Goal: Information Seeking & Learning: Learn about a topic

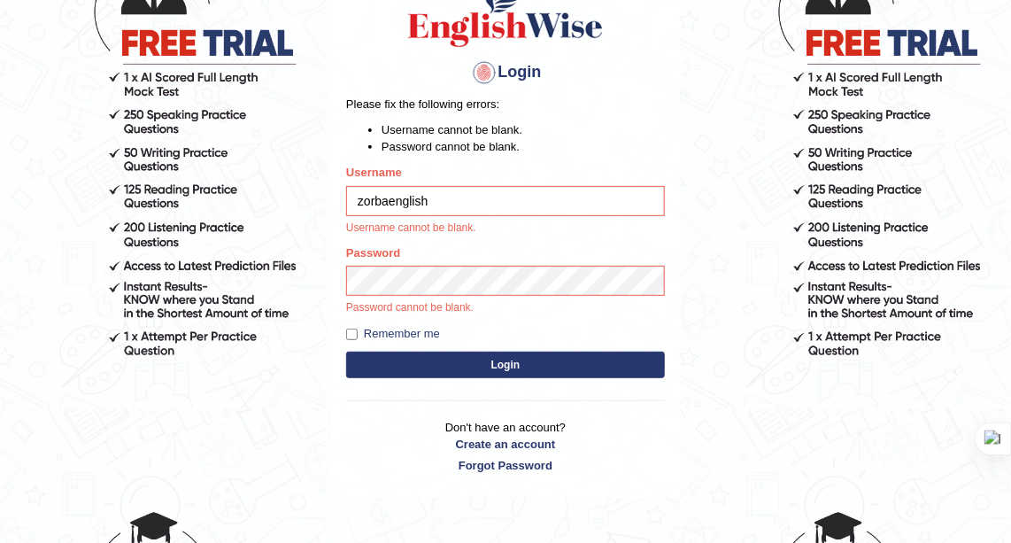
click at [490, 362] on button "Login" at bounding box center [505, 364] width 319 height 27
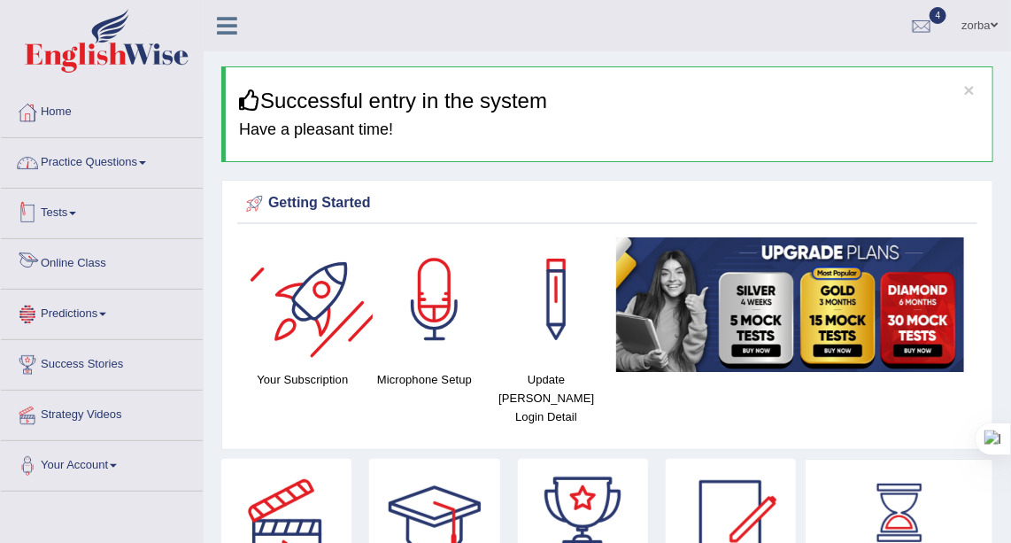
drag, startPoint x: 87, startPoint y: 144, endPoint x: 103, endPoint y: 152, distance: 17.8
click at [87, 144] on link "Practice Questions" at bounding box center [102, 160] width 202 height 44
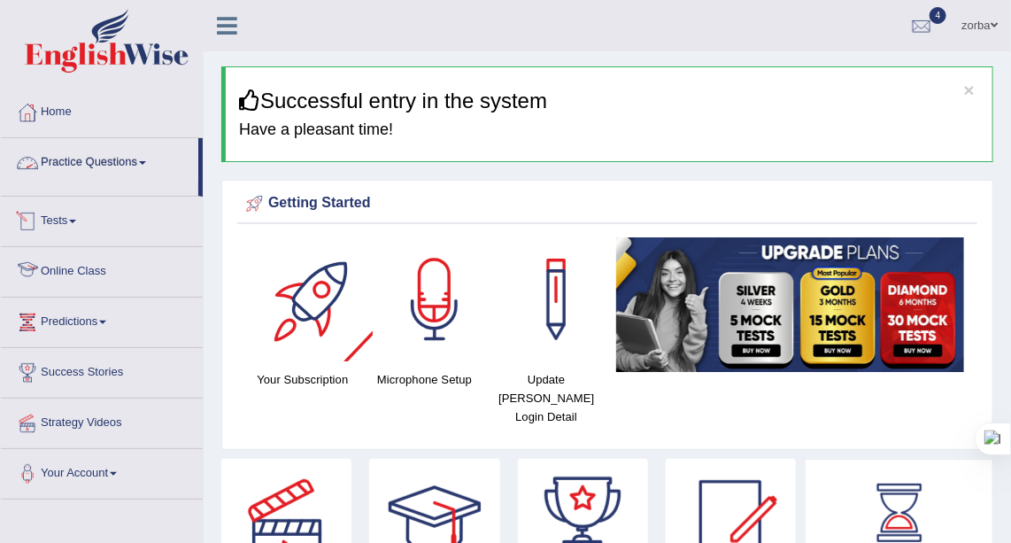
click at [103, 152] on link "Practice Questions" at bounding box center [99, 160] width 197 height 44
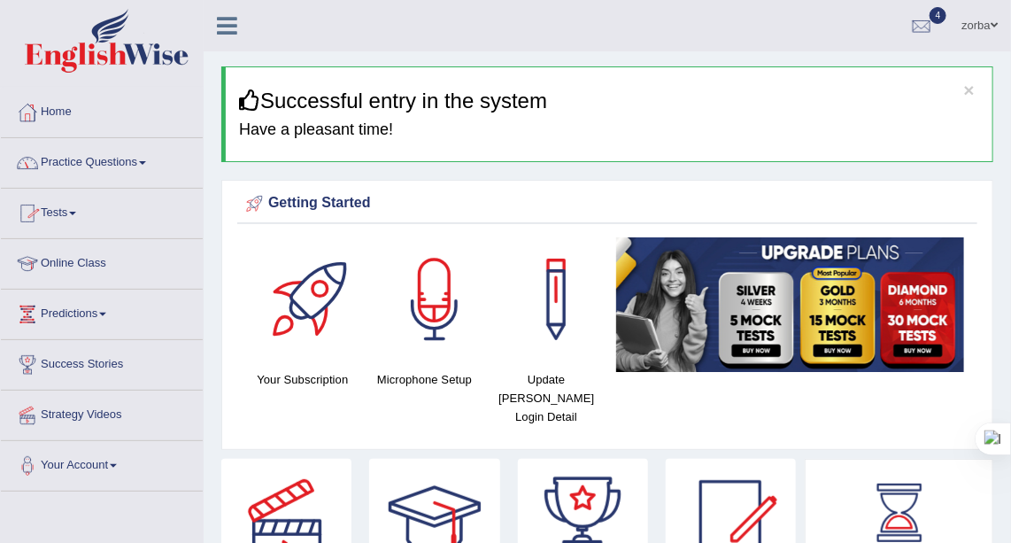
click at [103, 152] on link "Practice Questions" at bounding box center [102, 160] width 202 height 44
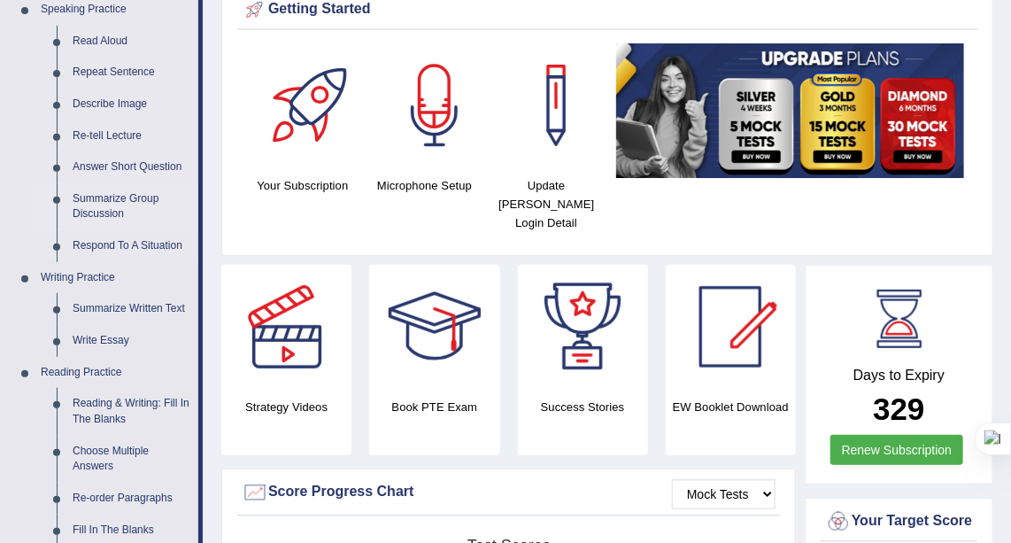
scroll to position [160, 0]
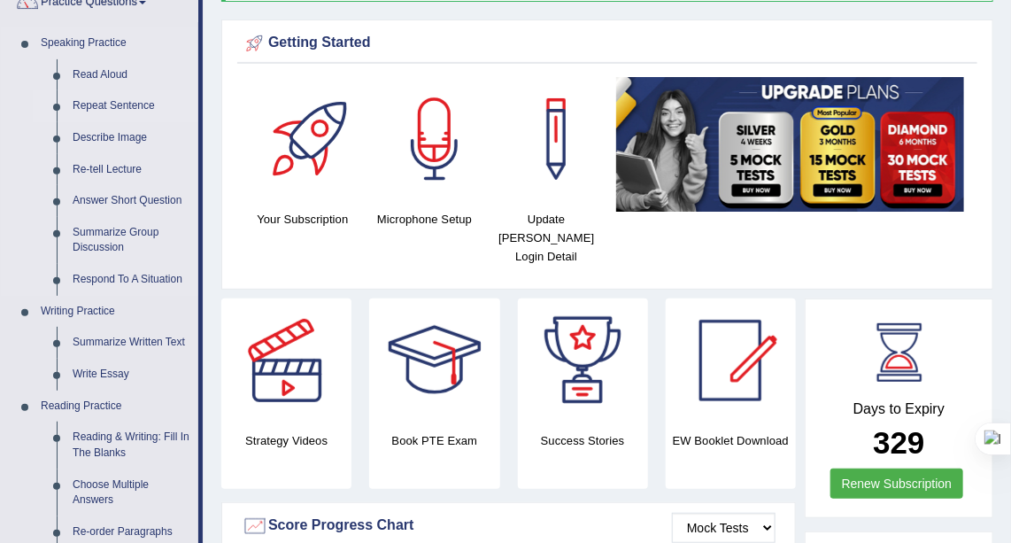
click at [105, 104] on link "Repeat Sentence" at bounding box center [132, 106] width 134 height 32
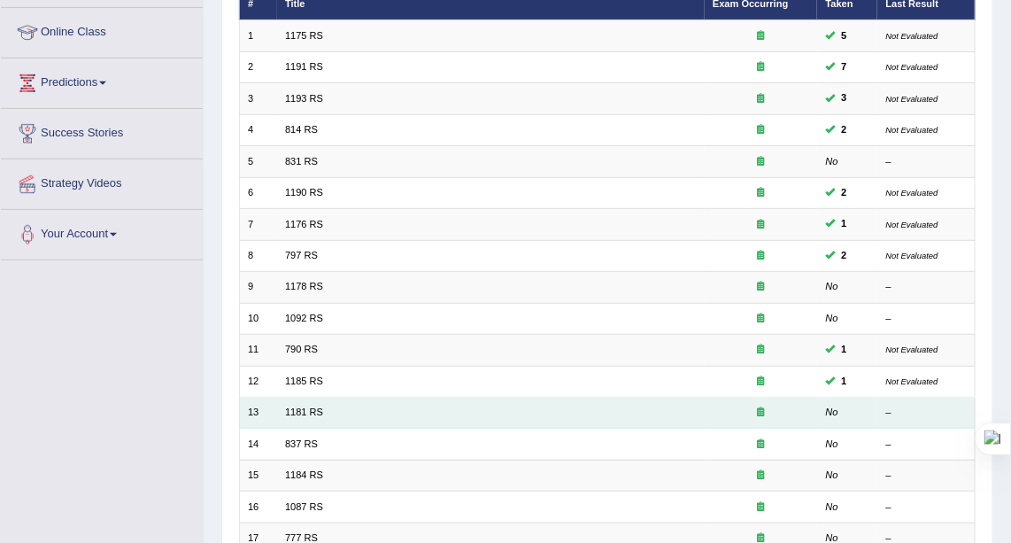
scroll to position [321, 0]
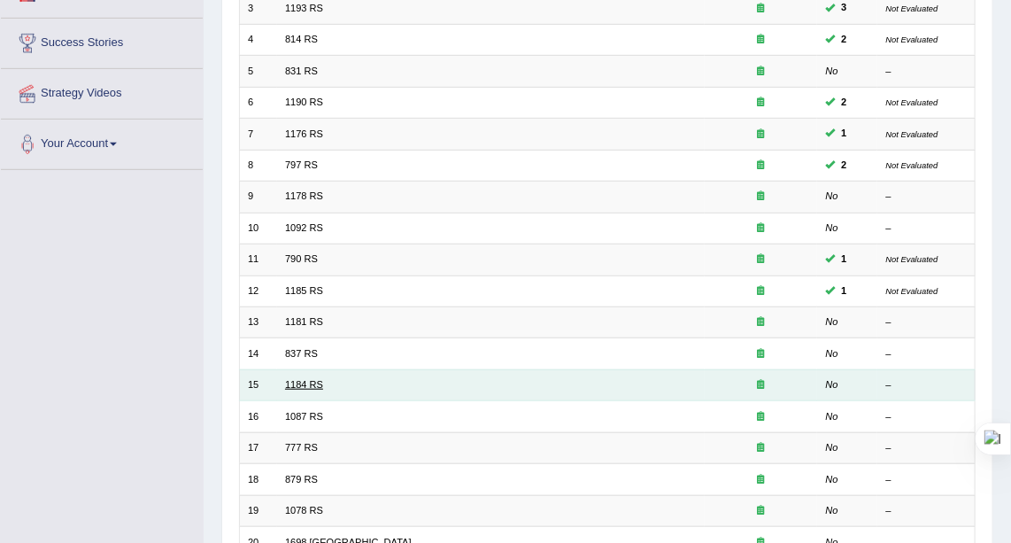
click at [297, 383] on link "1184 RS" at bounding box center [304, 384] width 38 height 11
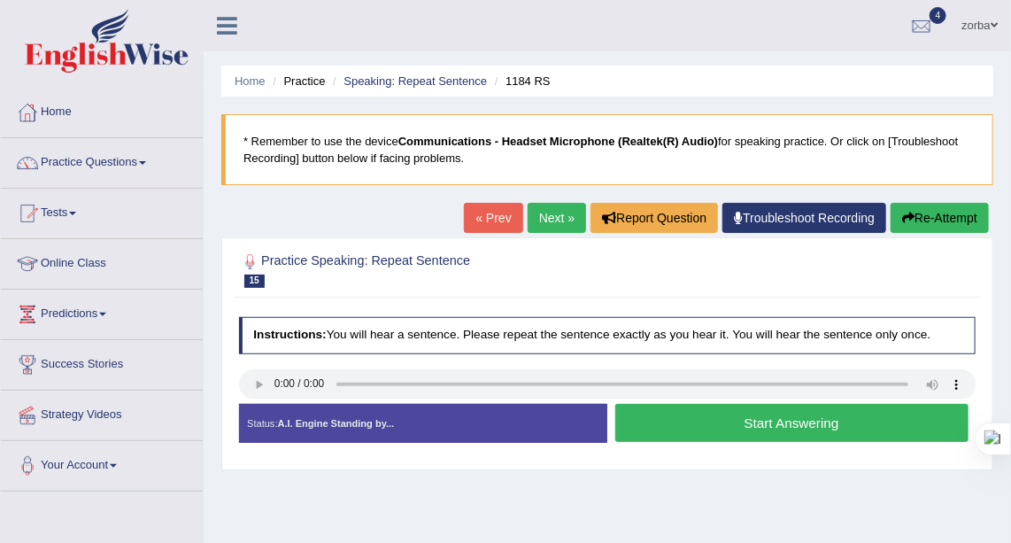
click at [769, 426] on button "Start Answering" at bounding box center [791, 423] width 353 height 38
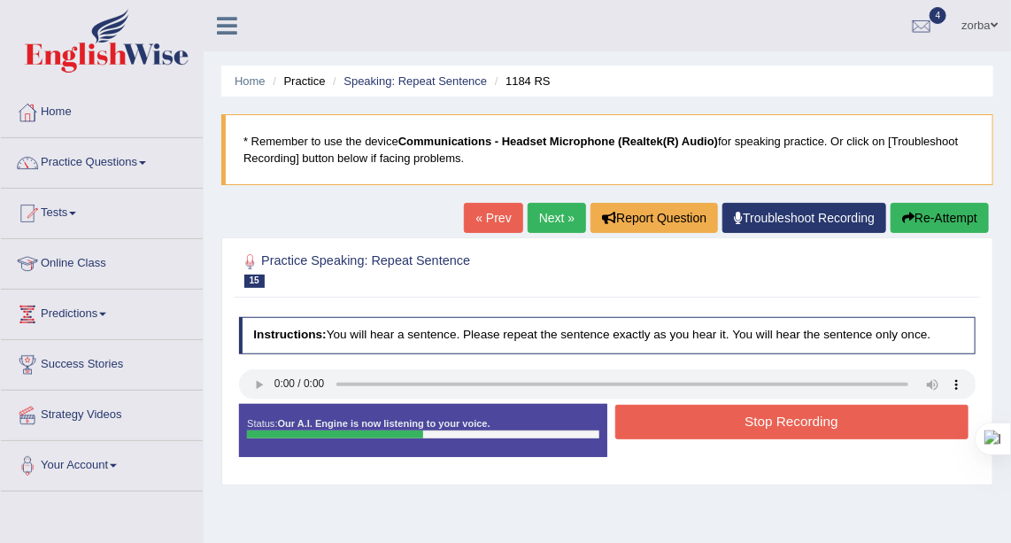
click at [773, 420] on button "Stop Recording" at bounding box center [791, 421] width 353 height 35
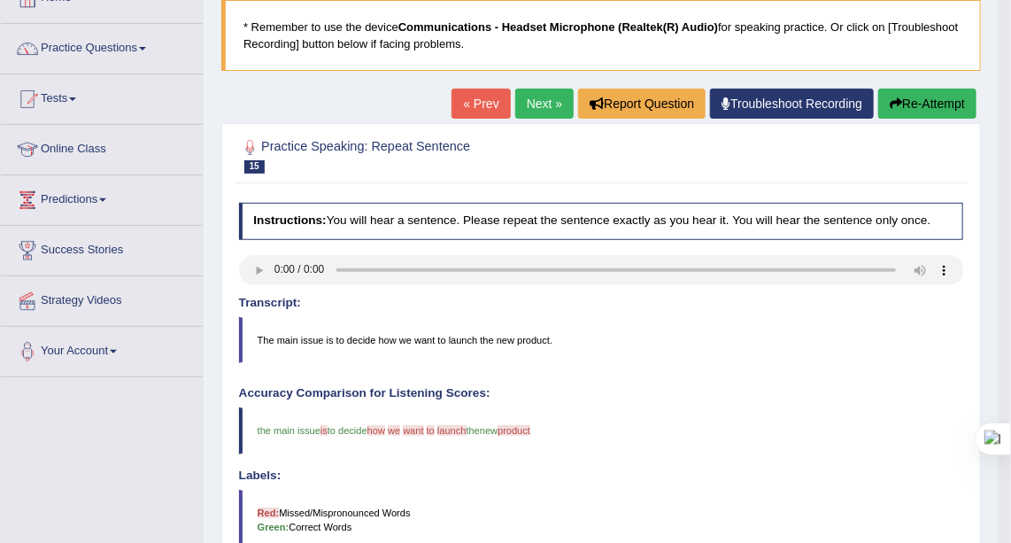
scroll to position [160, 0]
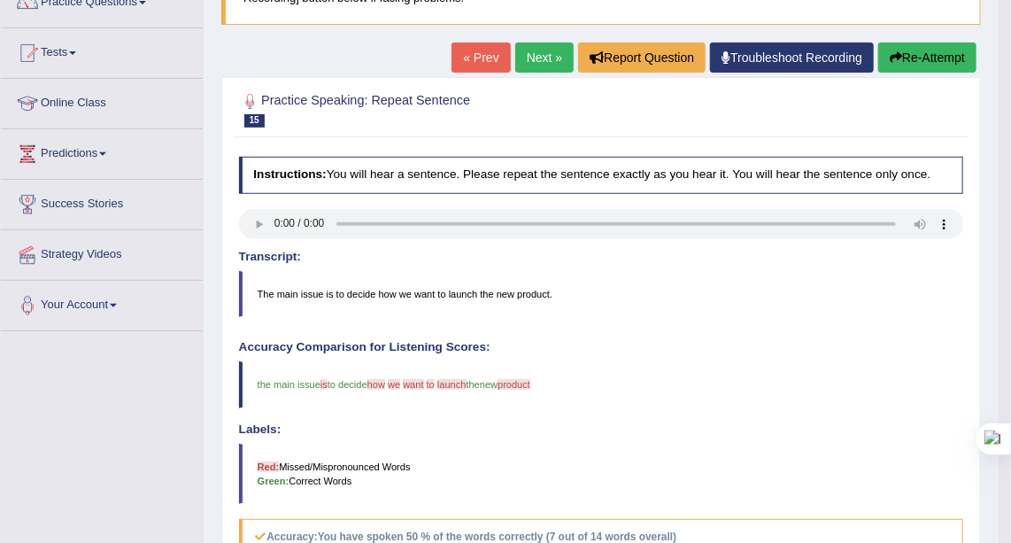
click at [932, 65] on button "Re-Attempt" at bounding box center [927, 57] width 98 height 30
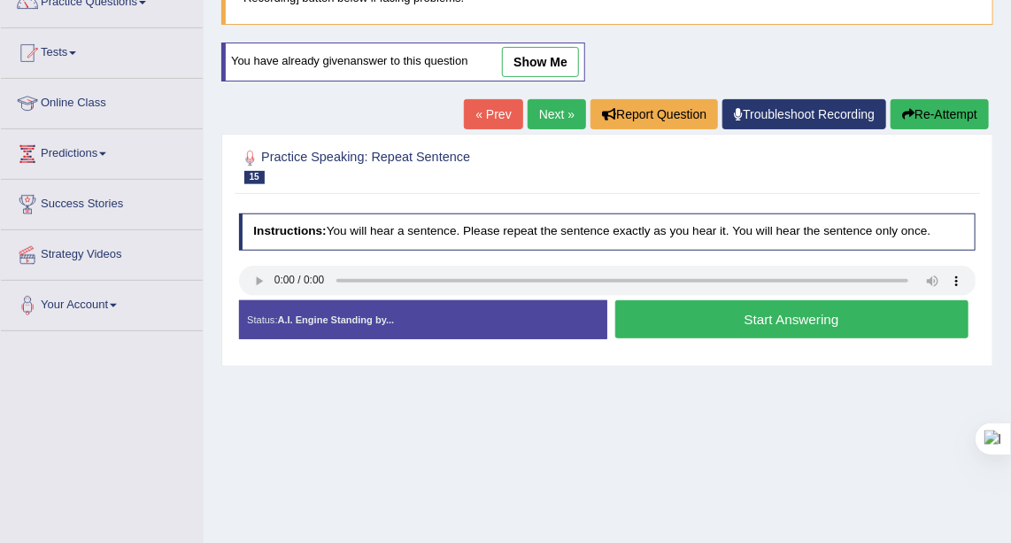
click at [689, 319] on button "Start Answering" at bounding box center [791, 319] width 353 height 38
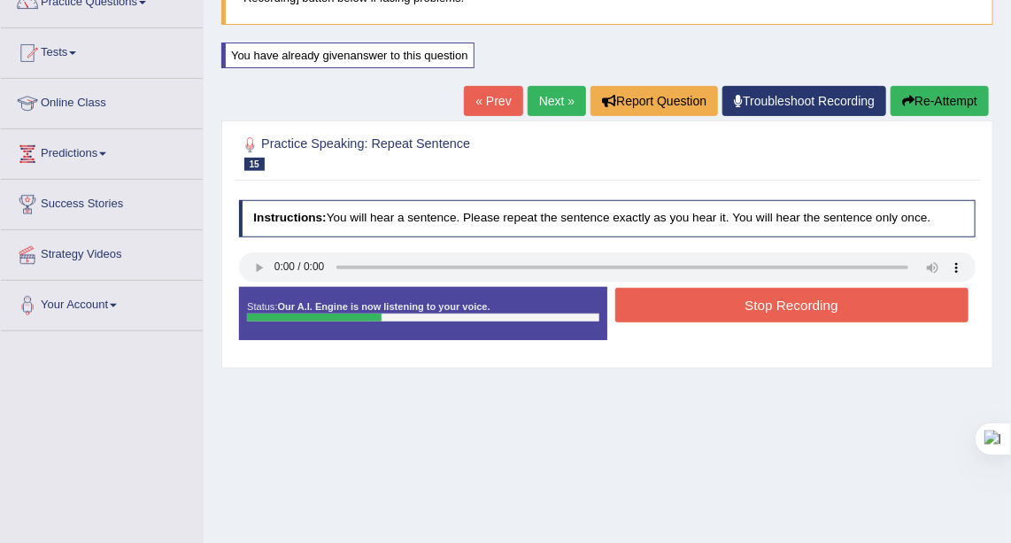
drag, startPoint x: 686, startPoint y: 296, endPoint x: 707, endPoint y: 304, distance: 22.7
click at [686, 295] on button "Stop Recording" at bounding box center [791, 305] width 353 height 35
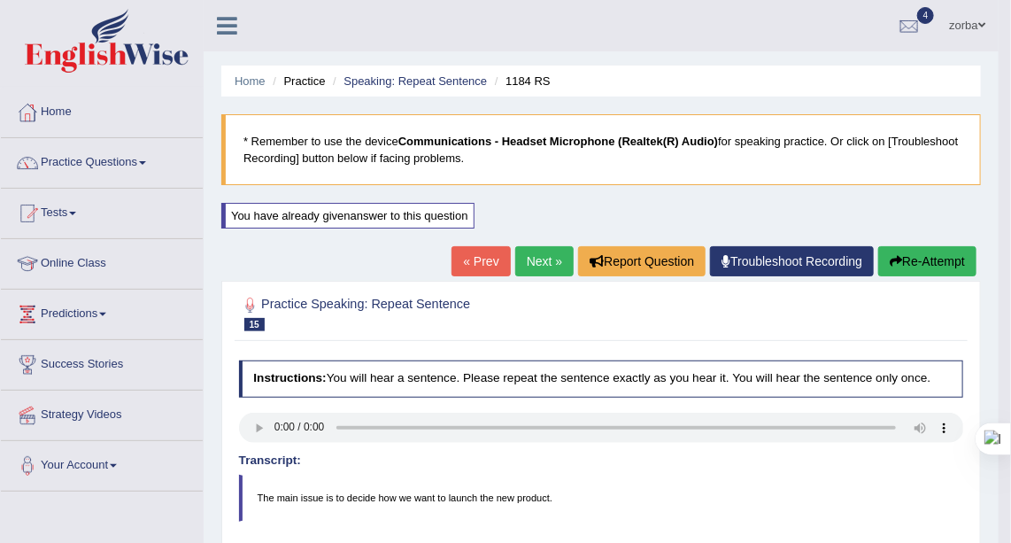
drag, startPoint x: 537, startPoint y: 258, endPoint x: 552, endPoint y: 266, distance: 17.5
click at [537, 257] on link "Next »" at bounding box center [544, 261] width 58 height 30
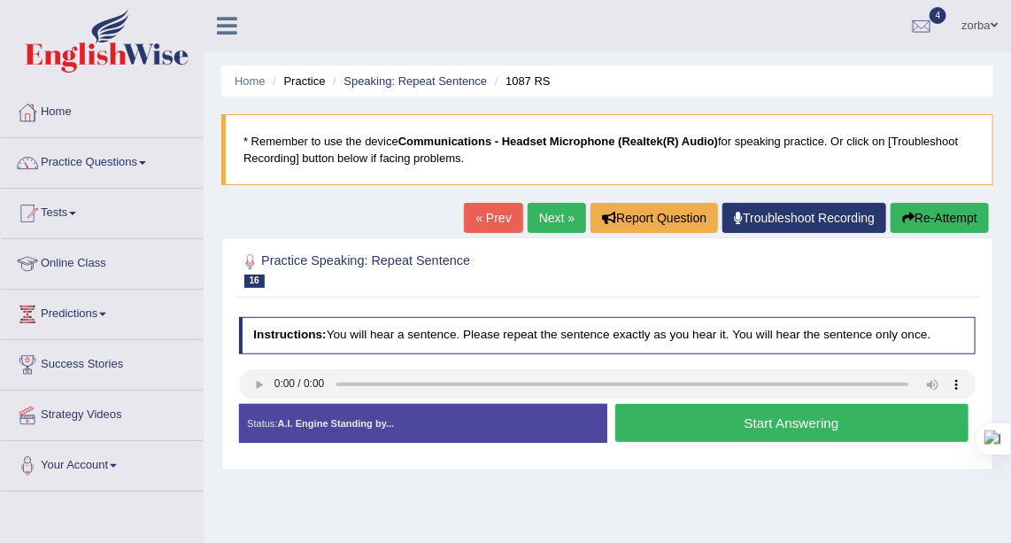
click at [551, 220] on link "Next »" at bounding box center [557, 218] width 58 height 30
click at [566, 223] on link "Next »" at bounding box center [557, 218] width 58 height 30
click at [549, 224] on link "Next »" at bounding box center [557, 218] width 58 height 30
click at [564, 213] on link "Next »" at bounding box center [557, 218] width 58 height 30
click at [555, 218] on link "Next »" at bounding box center [557, 218] width 58 height 30
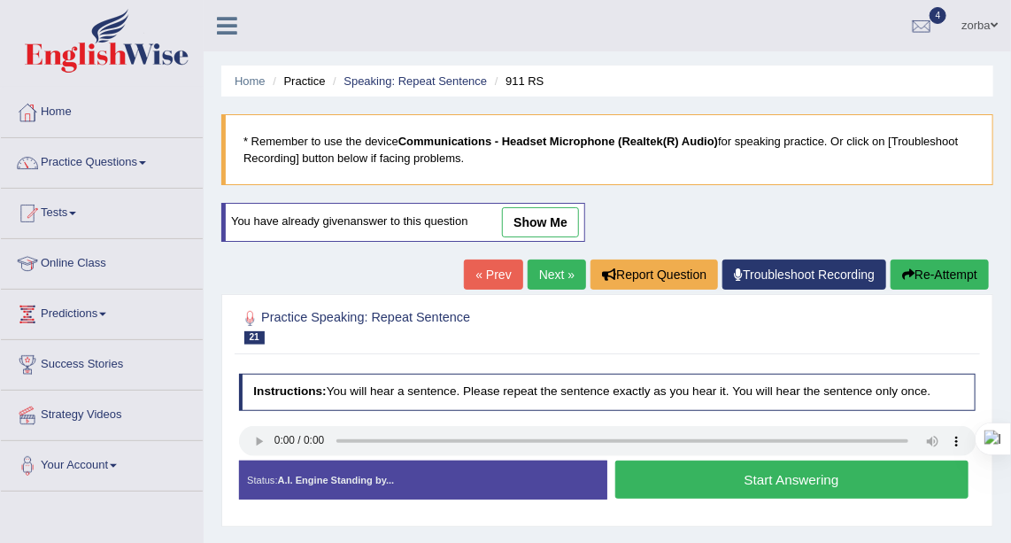
click at [567, 260] on link "Next »" at bounding box center [557, 274] width 58 height 30
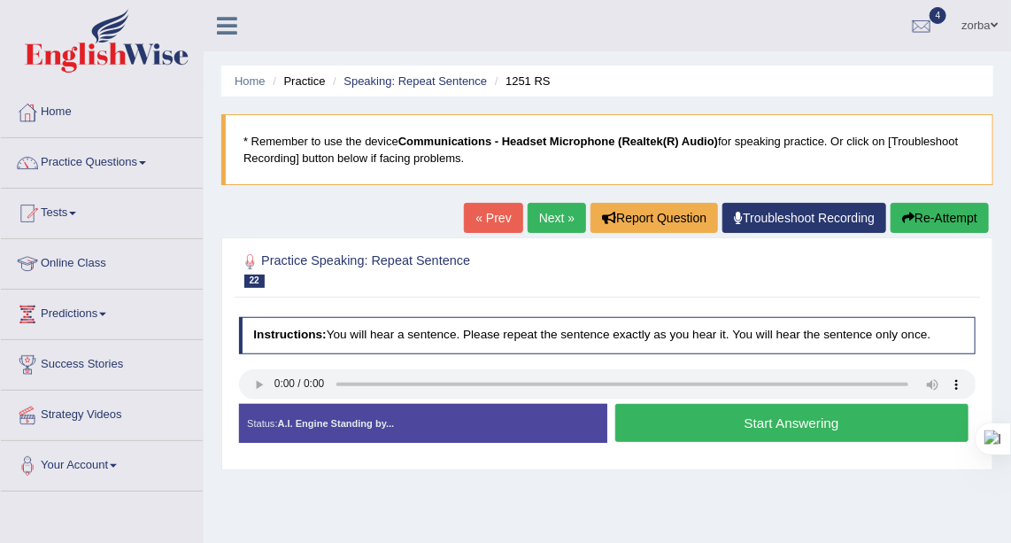
click at [559, 219] on link "Next »" at bounding box center [557, 218] width 58 height 30
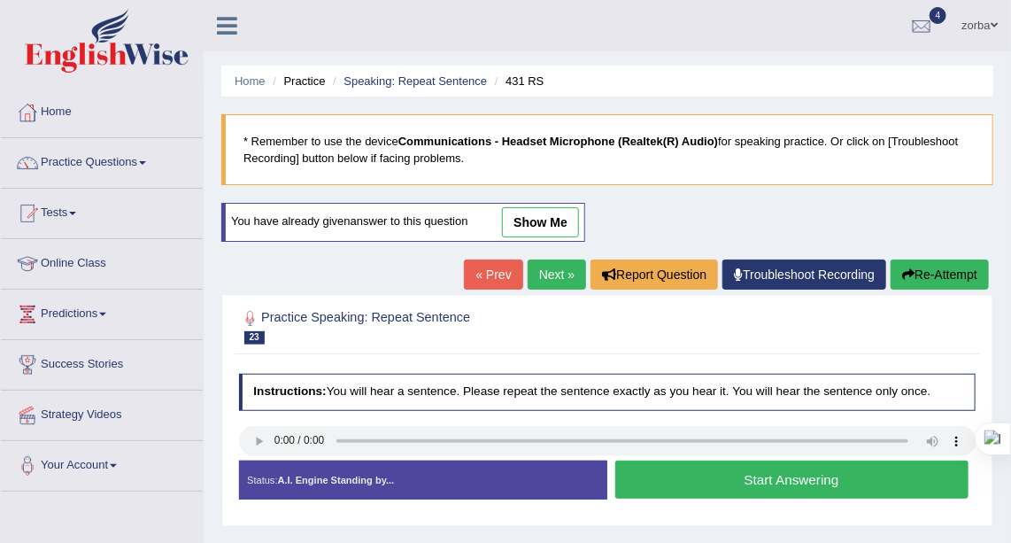
click at [537, 280] on link "Next »" at bounding box center [557, 274] width 58 height 30
click at [766, 473] on button "Start Answering" at bounding box center [791, 479] width 353 height 38
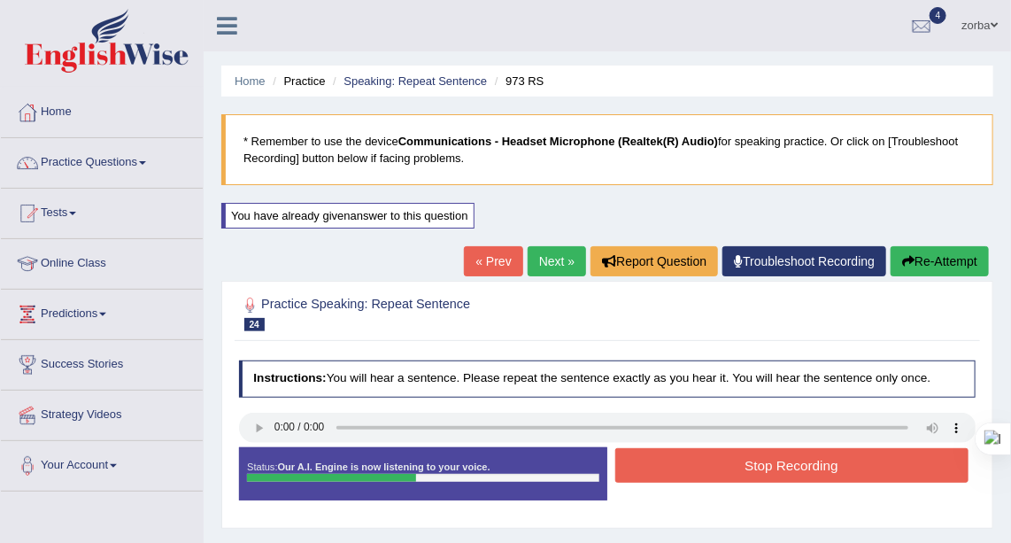
click at [767, 463] on button "Stop Recording" at bounding box center [791, 465] width 353 height 35
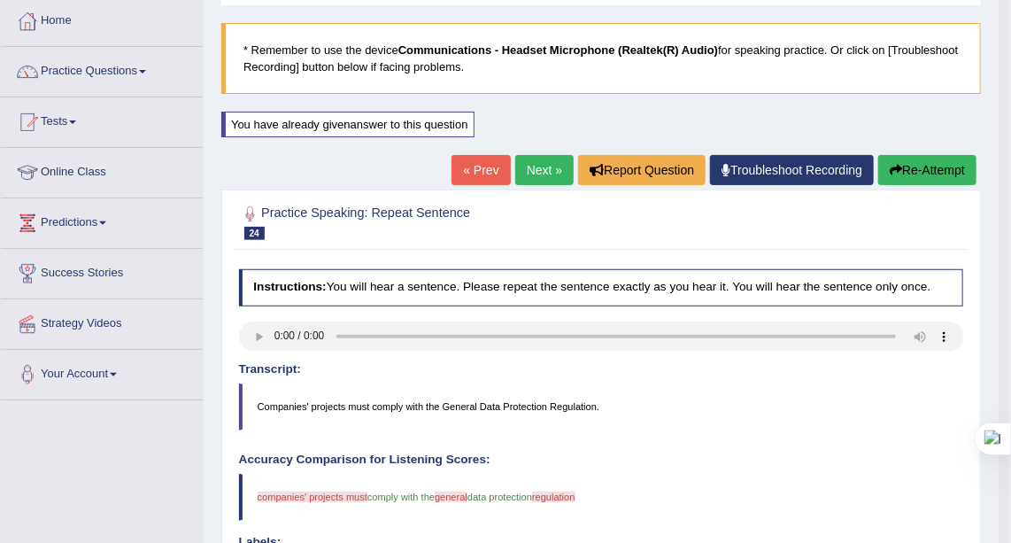
scroll to position [160, 0]
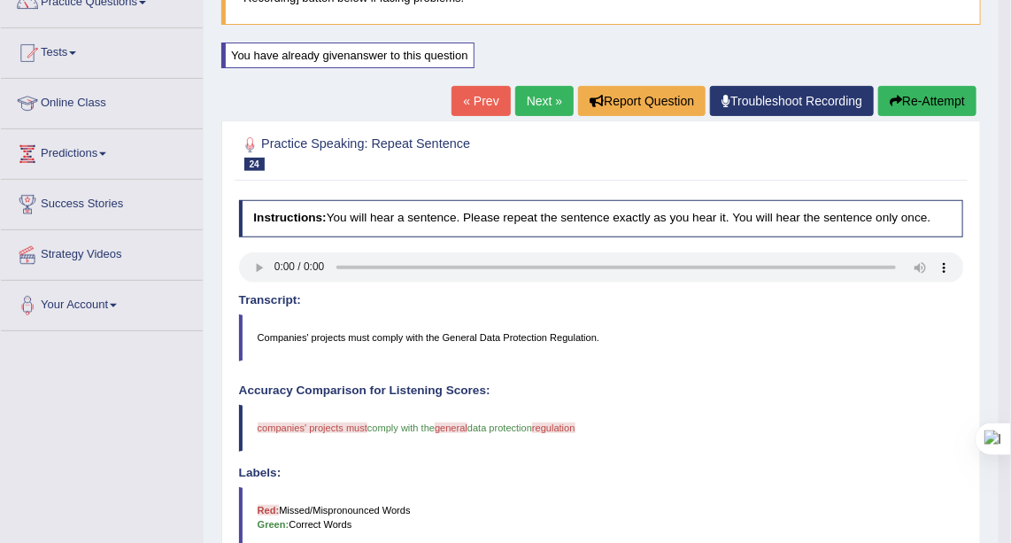
click at [919, 101] on button "Re-Attempt" at bounding box center [927, 101] width 98 height 30
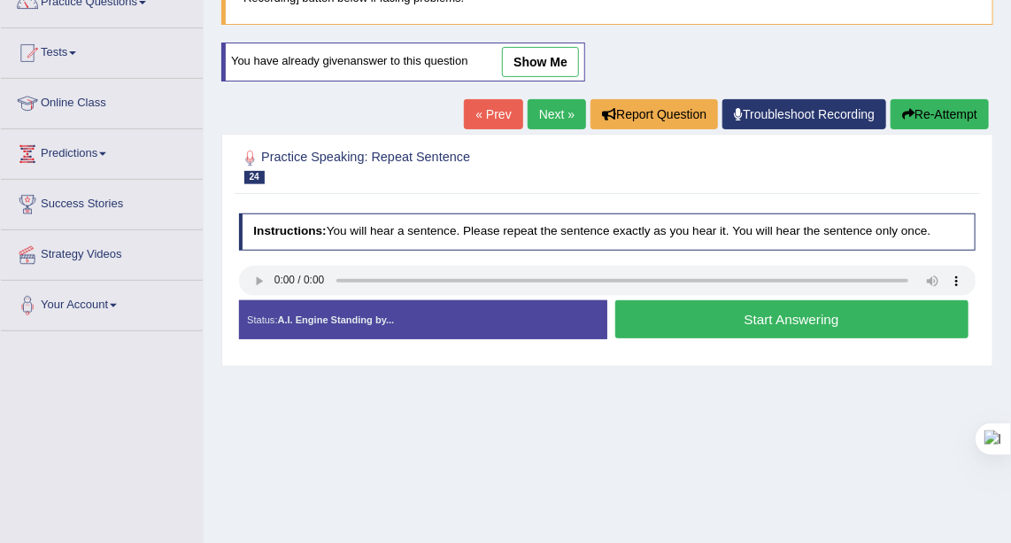
click at [775, 310] on button "Start Answering" at bounding box center [791, 319] width 353 height 38
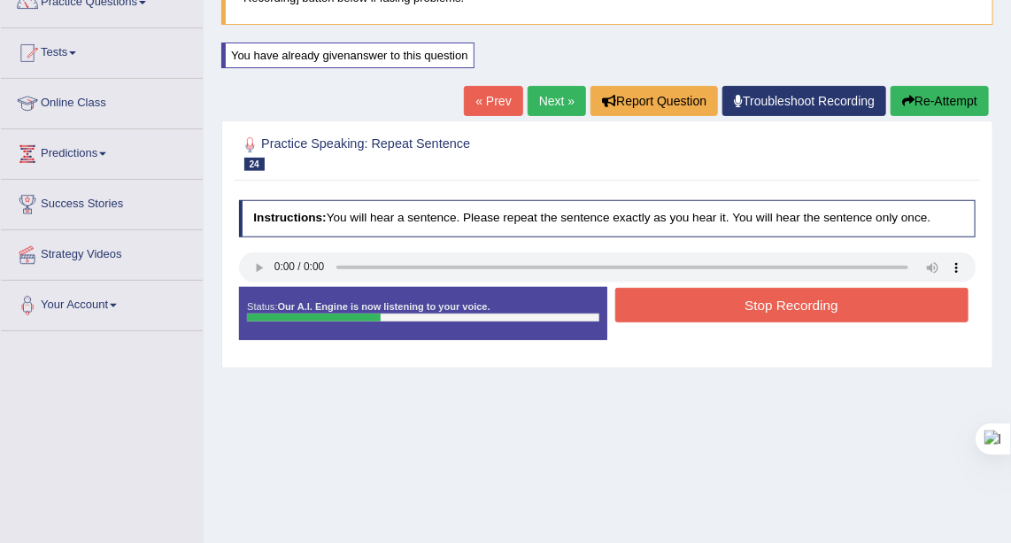
click at [771, 305] on button "Stop Recording" at bounding box center [791, 305] width 353 height 35
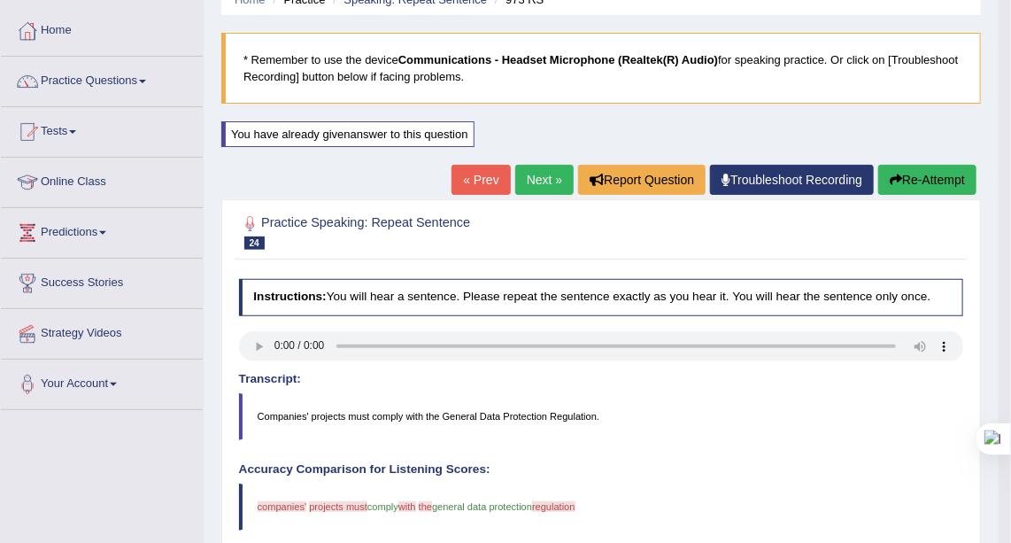
scroll to position [80, 0]
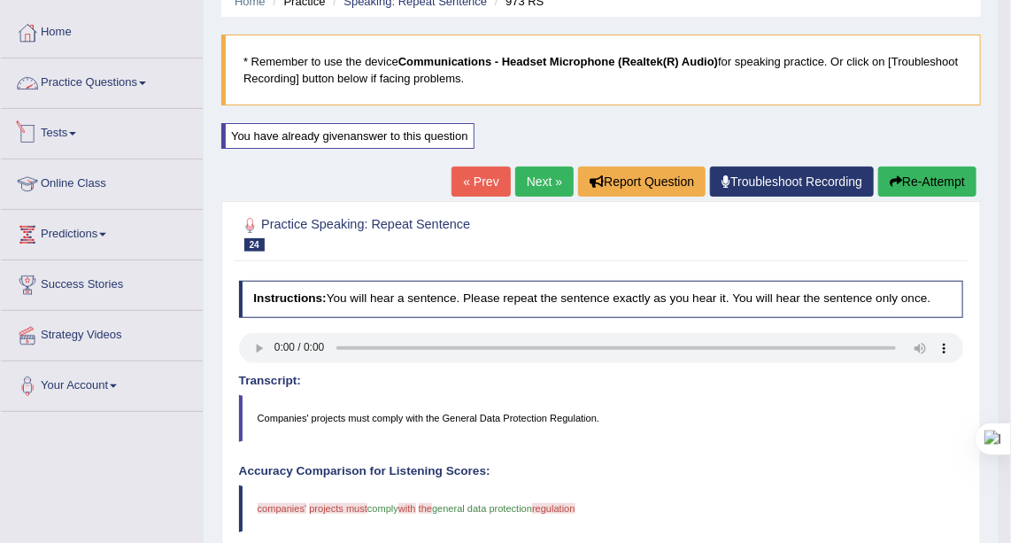
drag, startPoint x: 113, startPoint y: 79, endPoint x: 123, endPoint y: 86, distance: 12.0
click at [114, 79] on link "Practice Questions" at bounding box center [102, 80] width 202 height 44
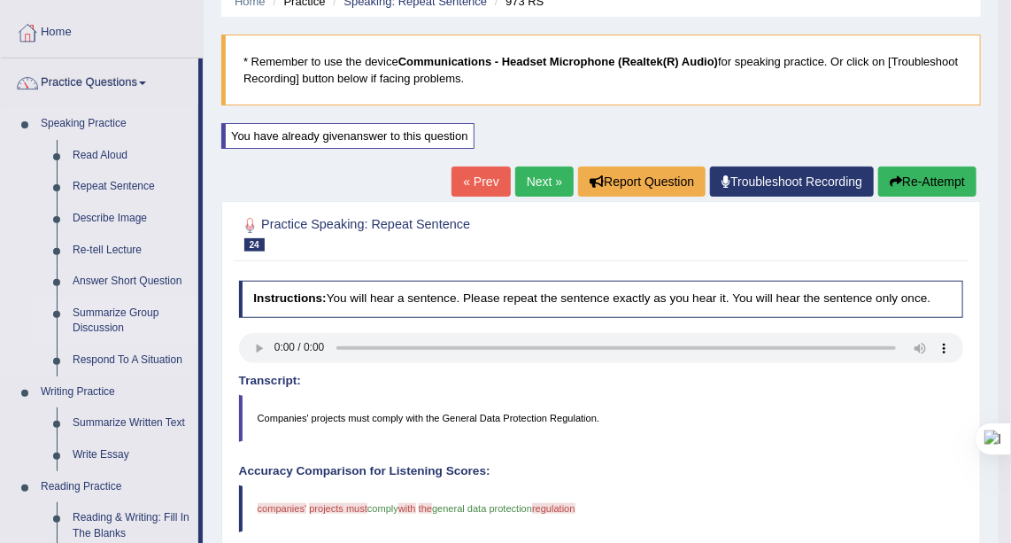
click at [114, 321] on link "Summarize Group Discussion" at bounding box center [132, 320] width 134 height 47
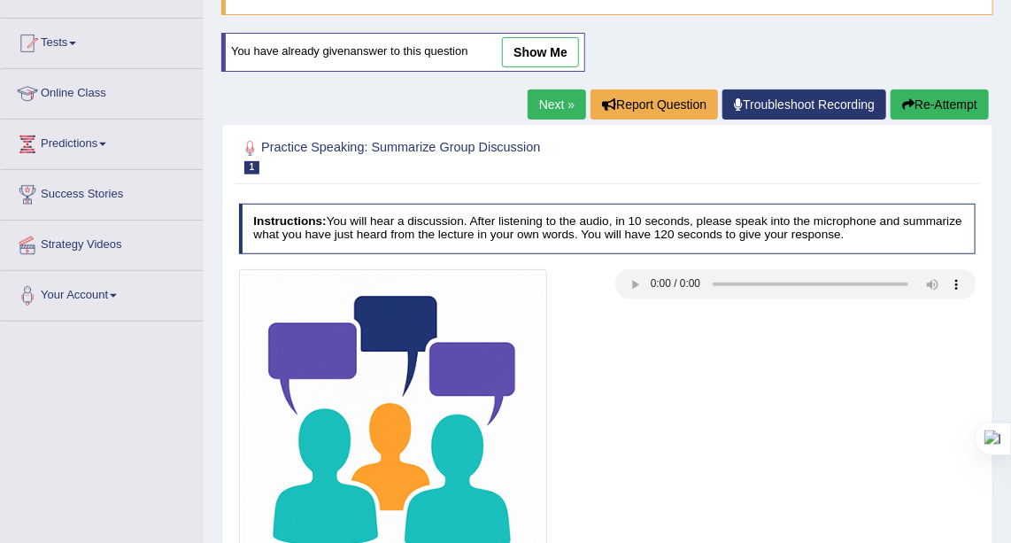
scroll to position [241, 0]
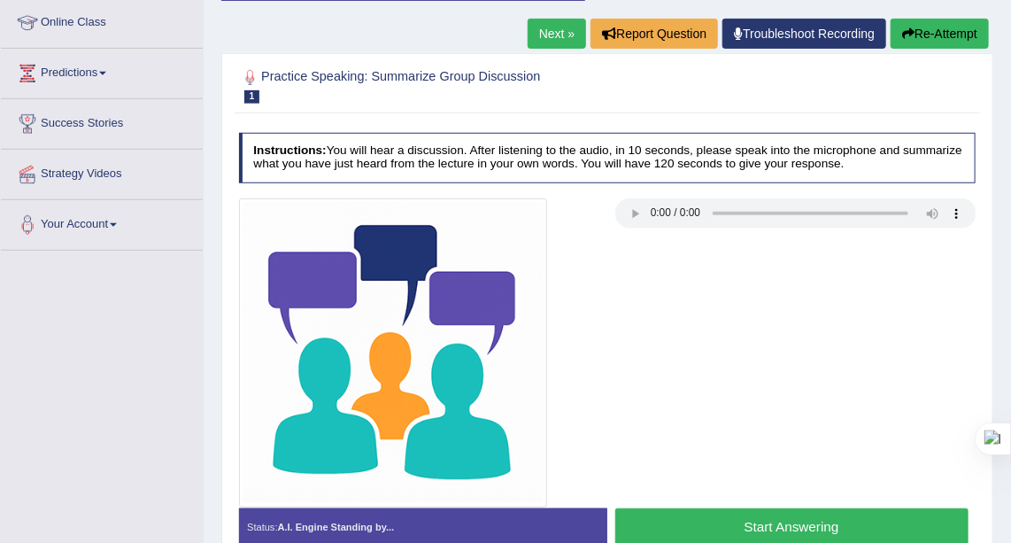
click at [683, 520] on button "Start Answering" at bounding box center [791, 527] width 353 height 38
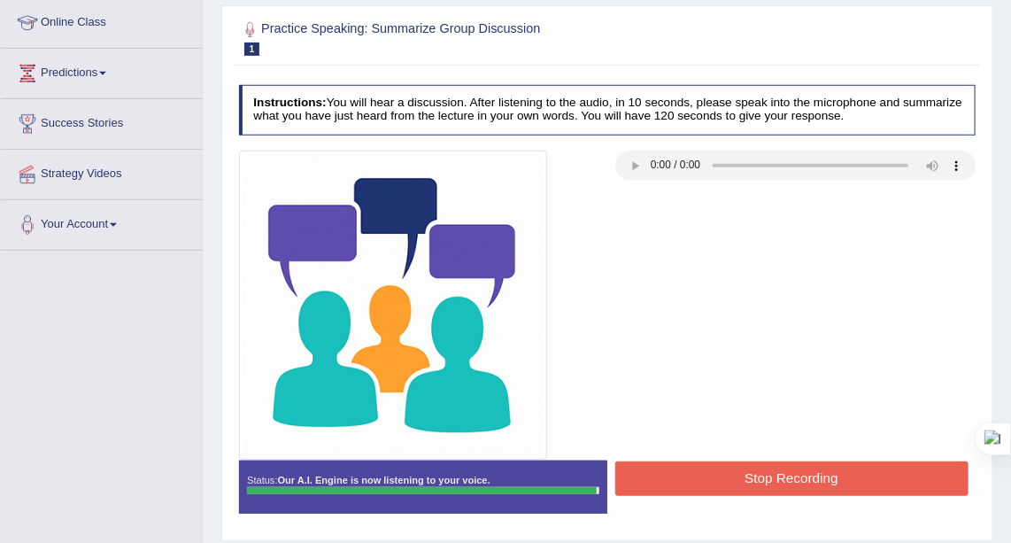
click at [707, 469] on button "Stop Recording" at bounding box center [791, 478] width 353 height 35
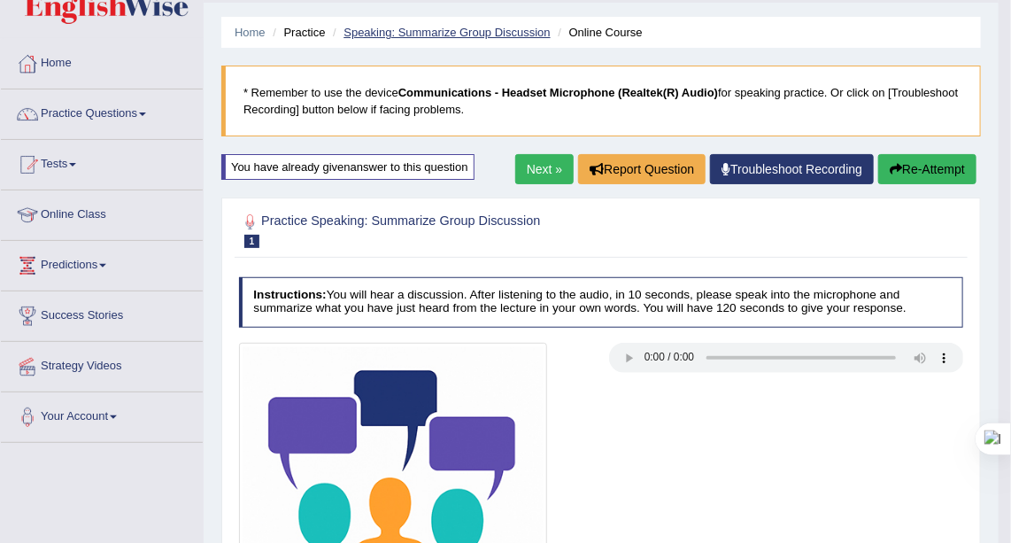
scroll to position [0, 0]
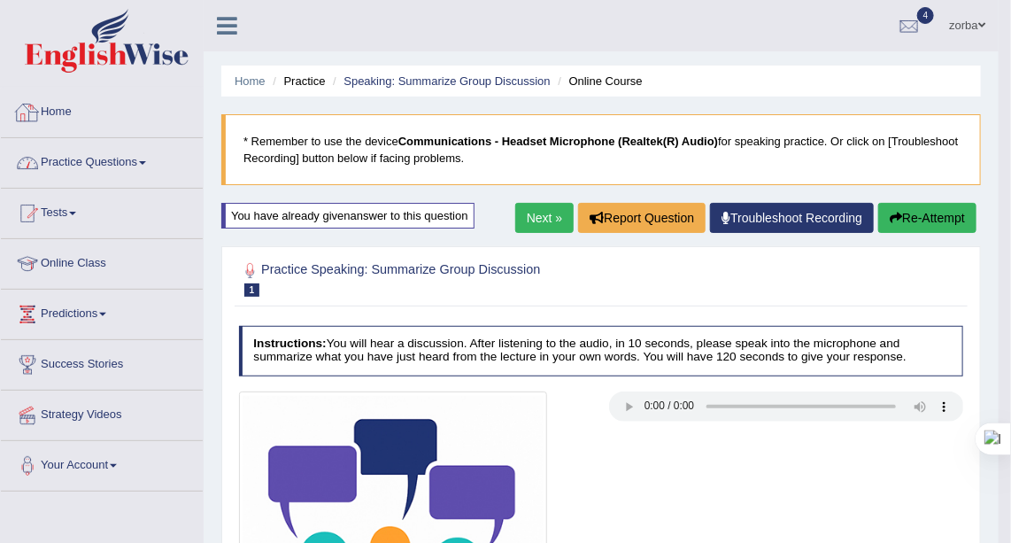
click at [116, 156] on link "Practice Questions" at bounding box center [102, 160] width 202 height 44
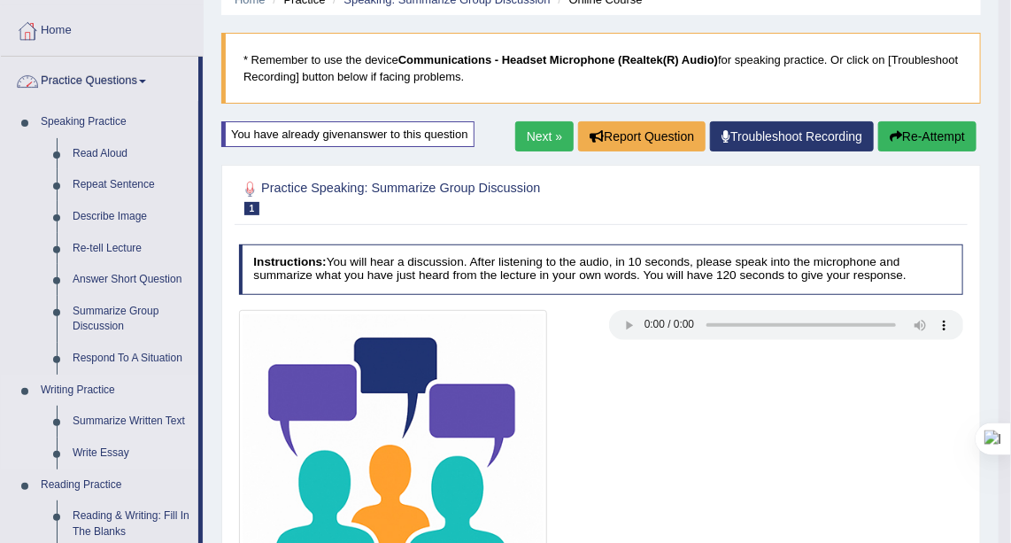
scroll to position [160, 0]
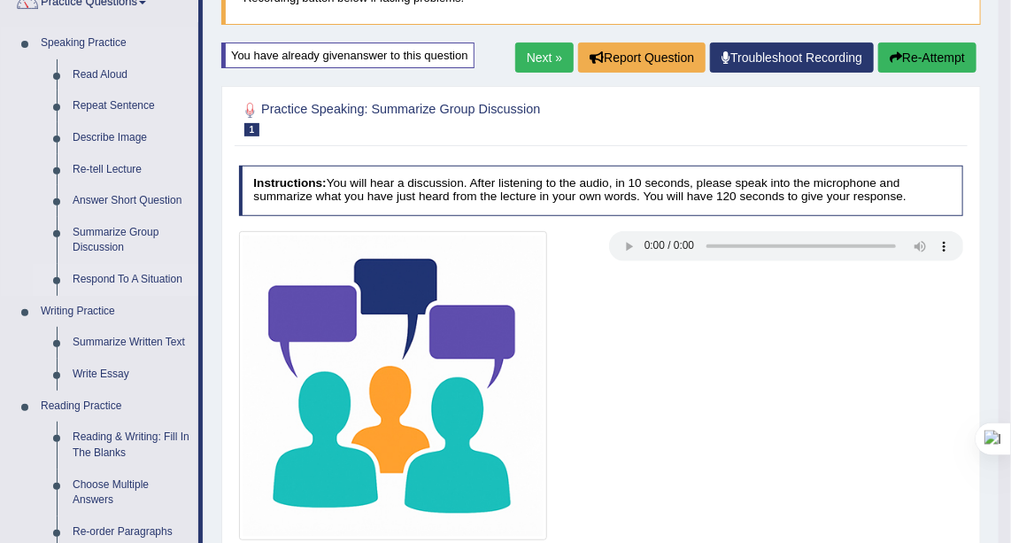
click at [141, 271] on link "Respond To A Situation" at bounding box center [132, 280] width 134 height 32
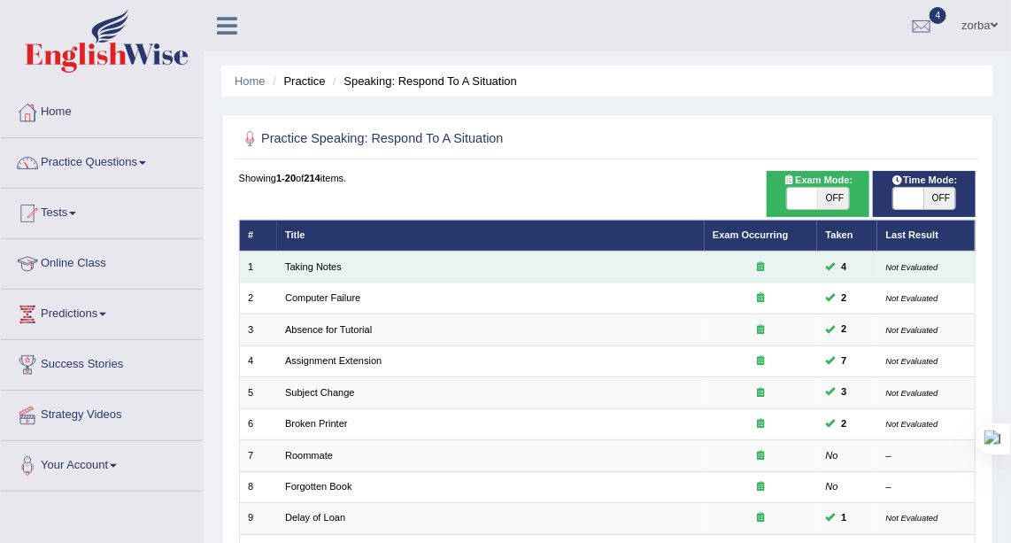
drag, startPoint x: 320, startPoint y: 258, endPoint x: 348, endPoint y: 264, distance: 28.8
click at [320, 258] on td "Taking Notes" at bounding box center [491, 266] width 428 height 31
click at [320, 264] on link "Taking Notes" at bounding box center [313, 266] width 57 height 11
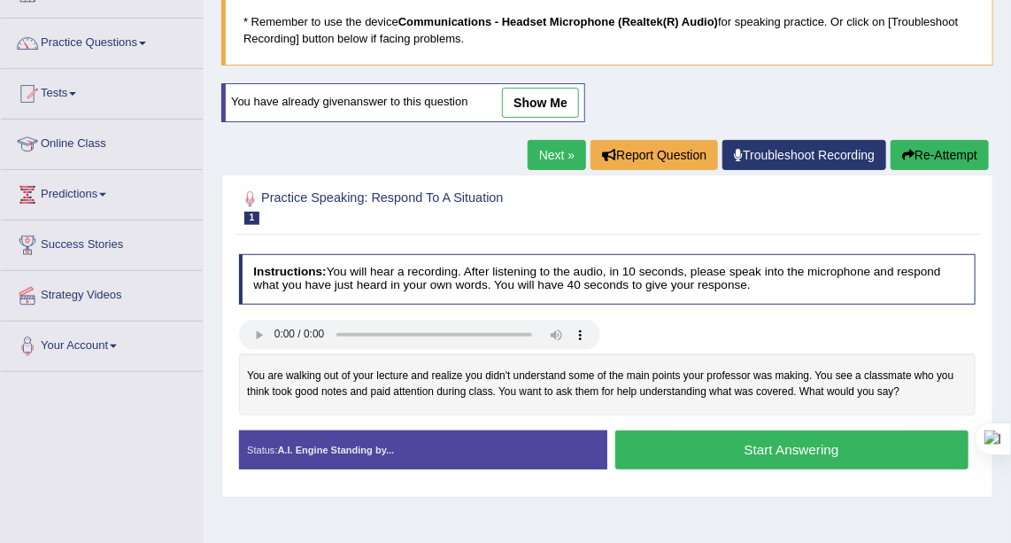
scroll to position [80, 0]
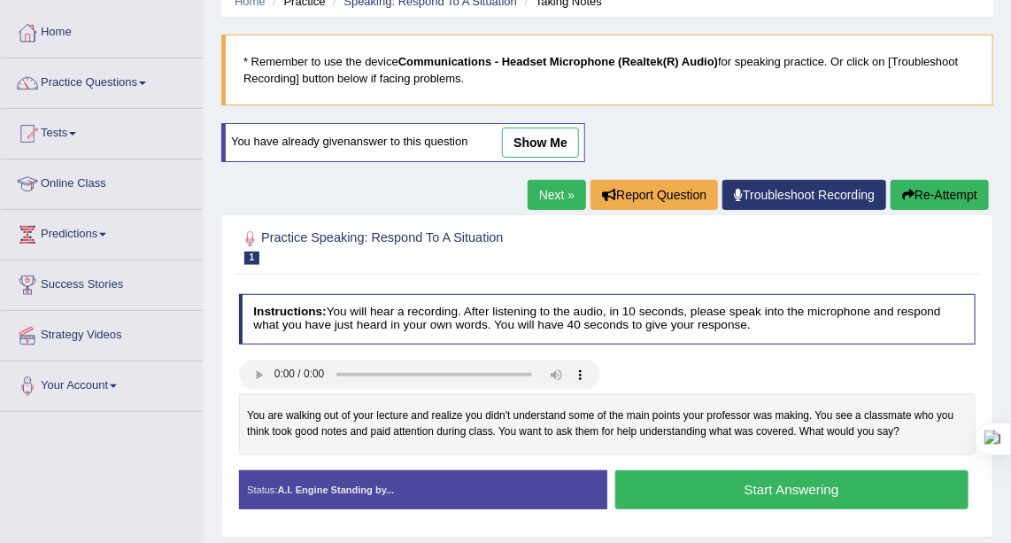
drag, startPoint x: 714, startPoint y: 487, endPoint x: 793, endPoint y: 510, distance: 82.1
click at [716, 489] on button "Start Answering" at bounding box center [791, 489] width 353 height 38
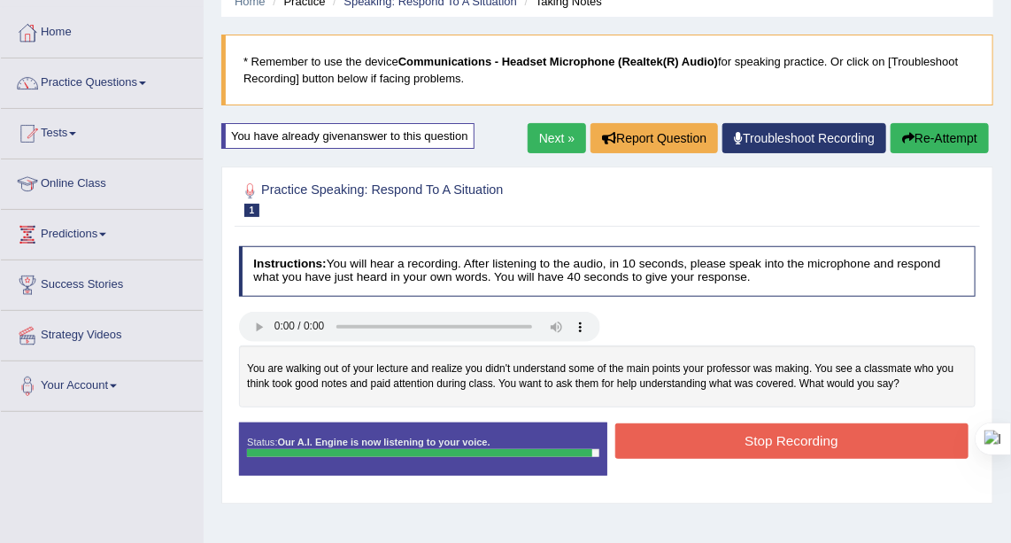
drag, startPoint x: 755, startPoint y: 433, endPoint x: 800, endPoint y: 431, distance: 45.2
click at [761, 431] on button "Stop Recording" at bounding box center [791, 440] width 353 height 35
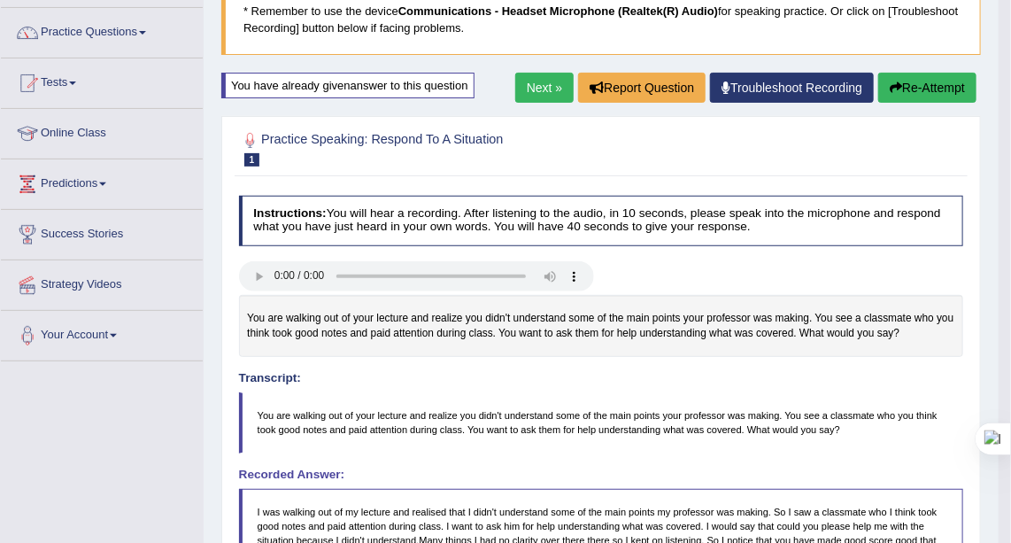
scroll to position [0, 0]
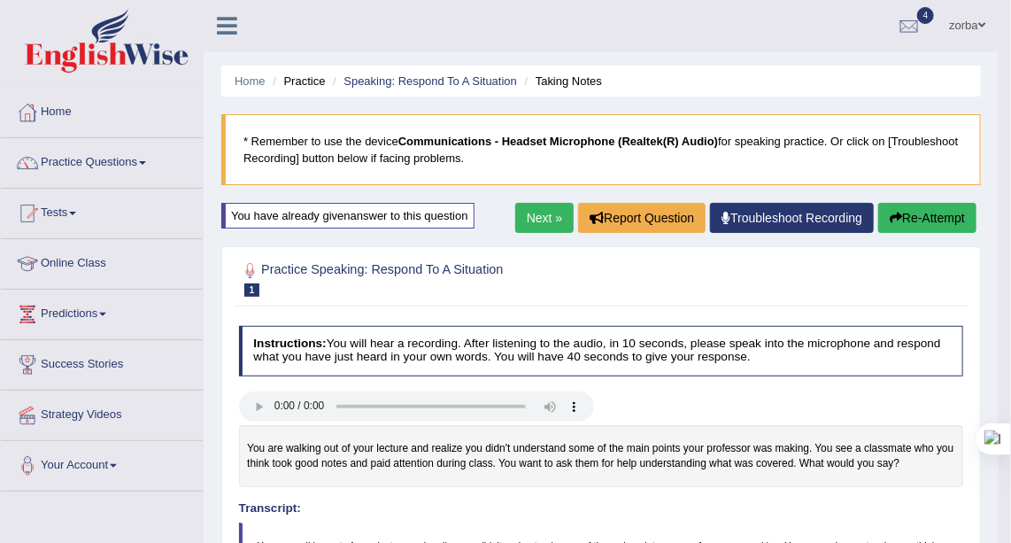
click at [937, 222] on button "Re-Attempt" at bounding box center [927, 218] width 98 height 30
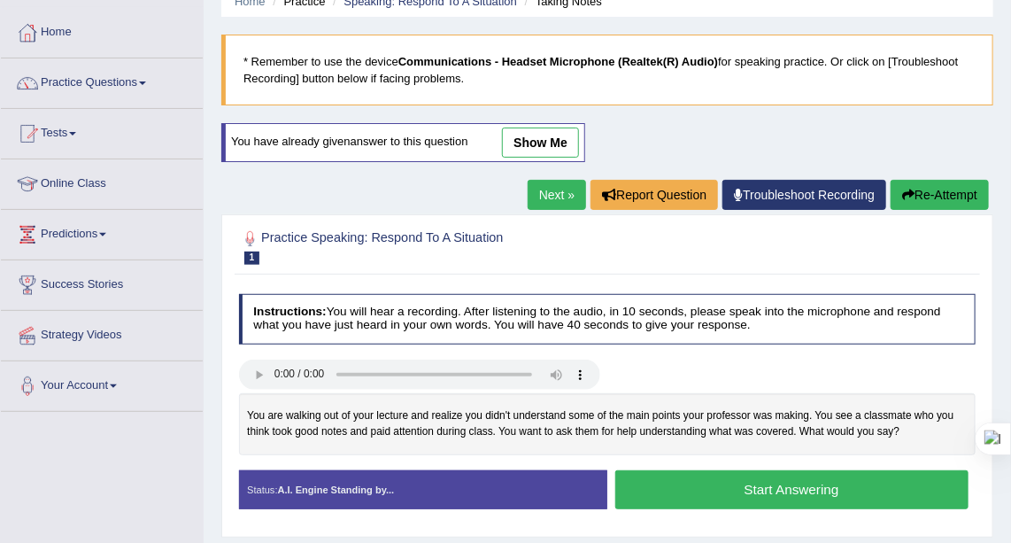
click at [850, 479] on button "Start Answering" at bounding box center [791, 489] width 353 height 38
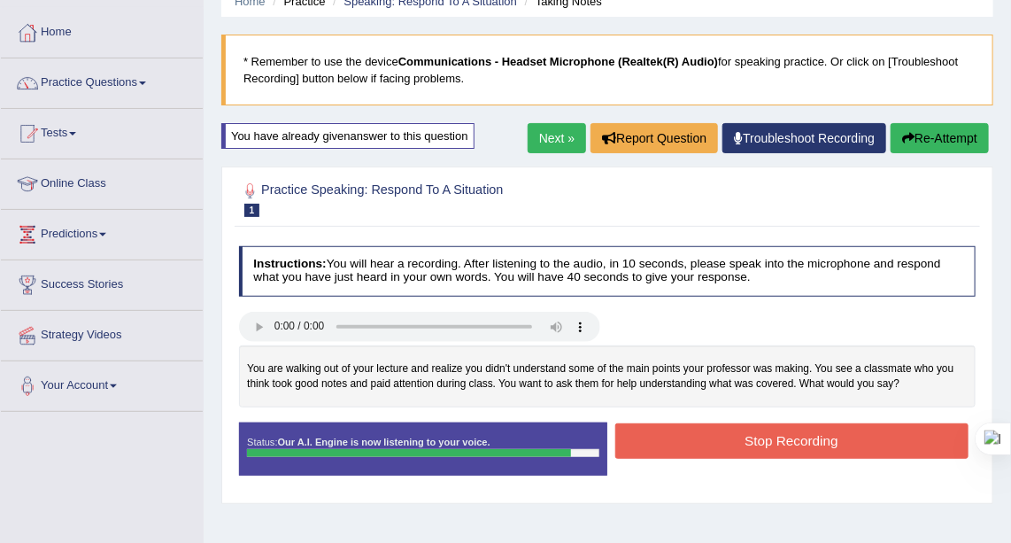
click at [797, 431] on button "Stop Recording" at bounding box center [791, 440] width 353 height 35
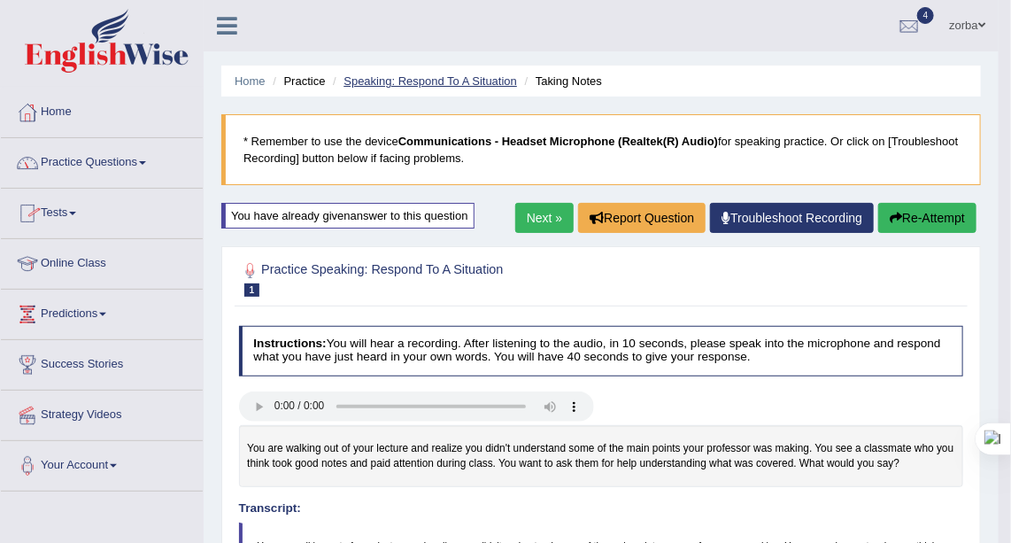
click at [366, 78] on link "Speaking: Respond To A Situation" at bounding box center [429, 80] width 173 height 13
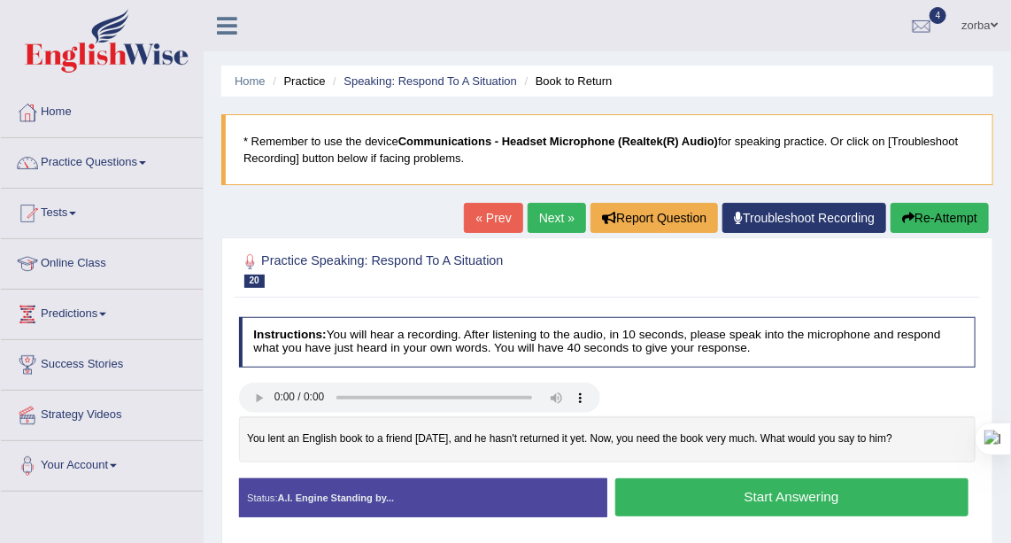
click at [841, 492] on button "Start Answering" at bounding box center [791, 497] width 353 height 38
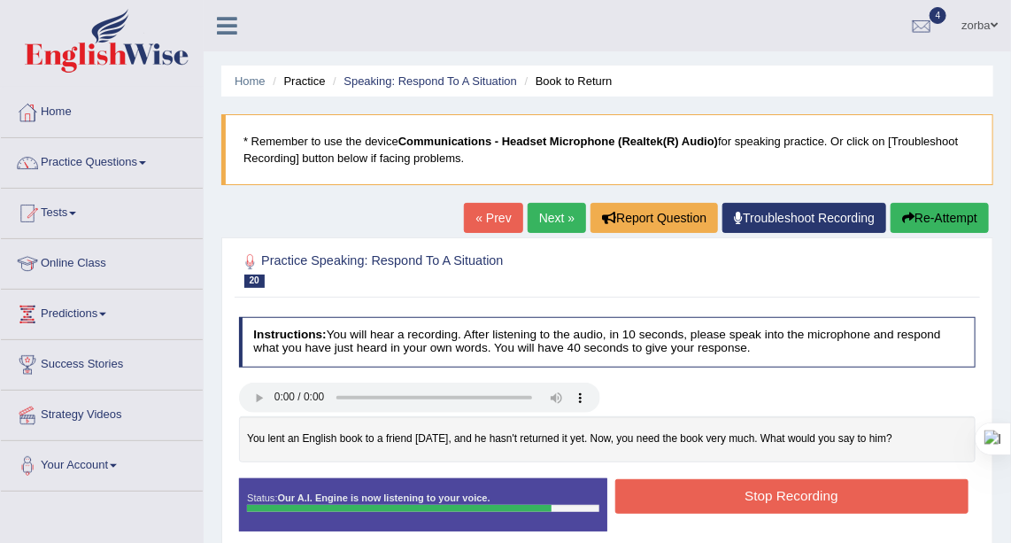
click at [735, 494] on button "Stop Recording" at bounding box center [791, 496] width 353 height 35
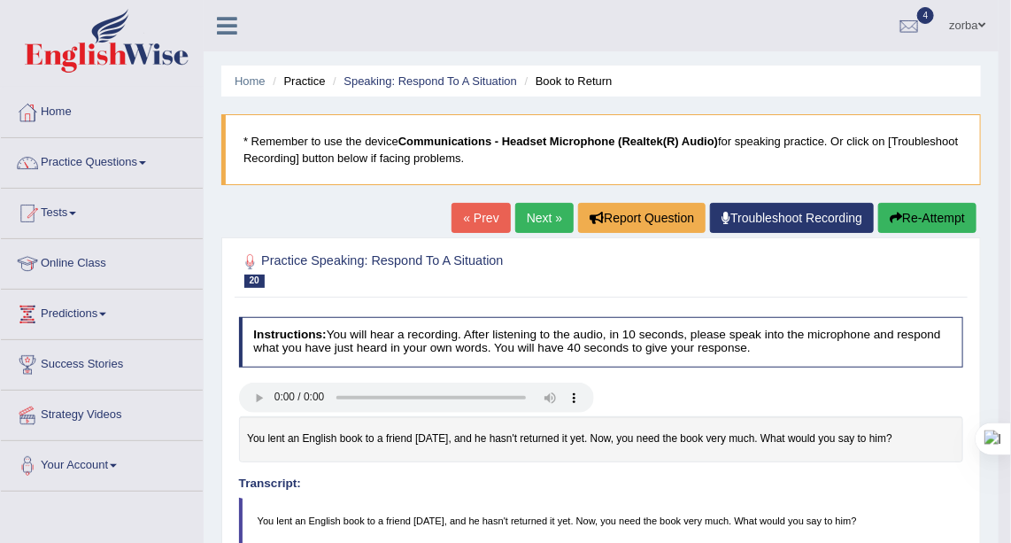
click at [940, 212] on button "Re-Attempt" at bounding box center [927, 218] width 98 height 30
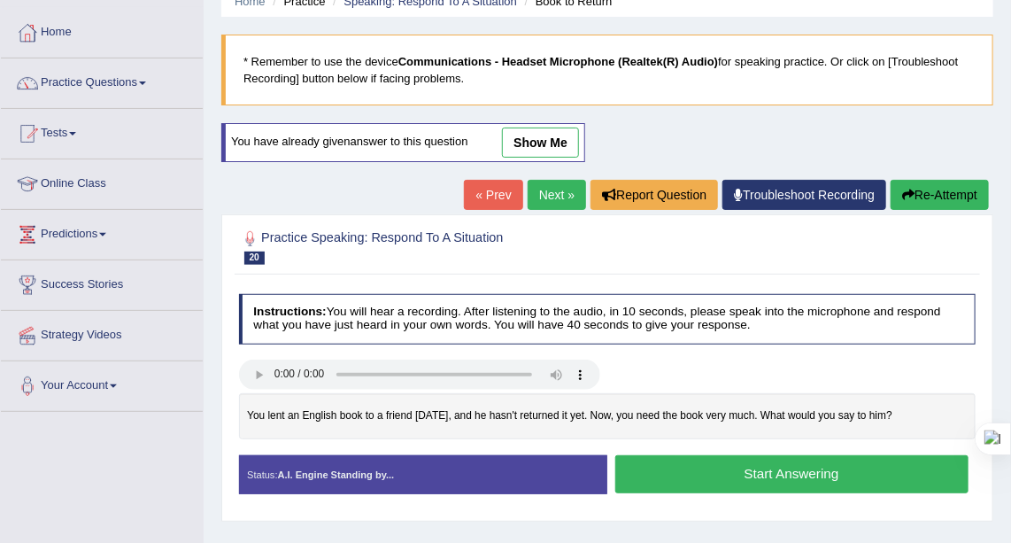
click at [792, 470] on button "Start Answering" at bounding box center [791, 474] width 353 height 38
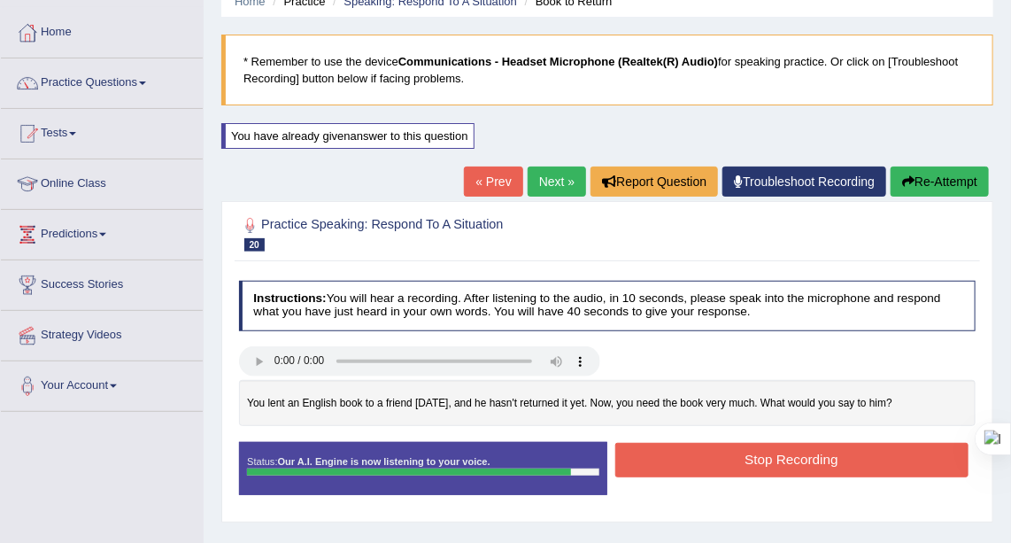
click at [745, 474] on div "Stop Recording" at bounding box center [791, 462] width 368 height 39
click at [754, 449] on button "Stop Recording" at bounding box center [791, 460] width 353 height 35
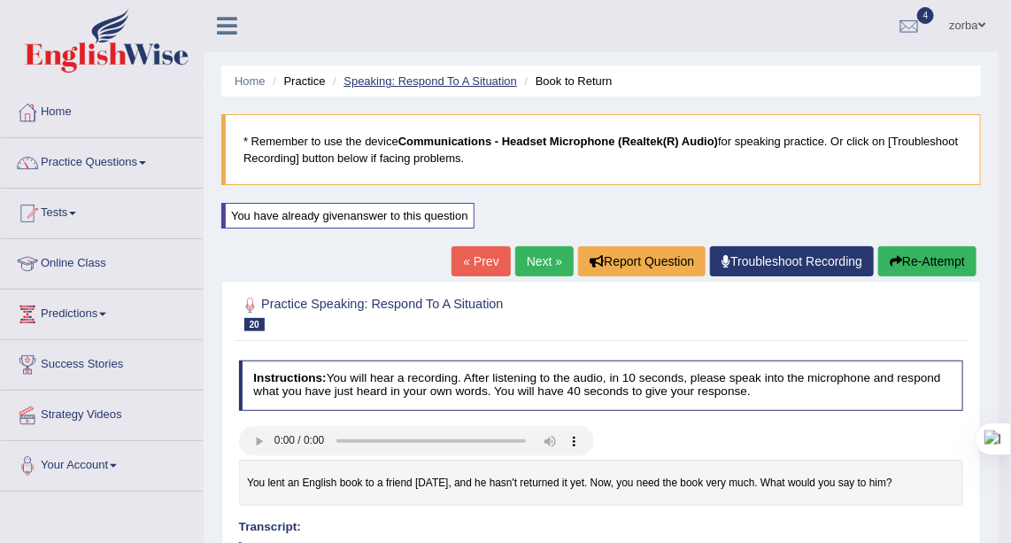
click at [412, 87] on link "Speaking: Respond To A Situation" at bounding box center [429, 80] width 173 height 13
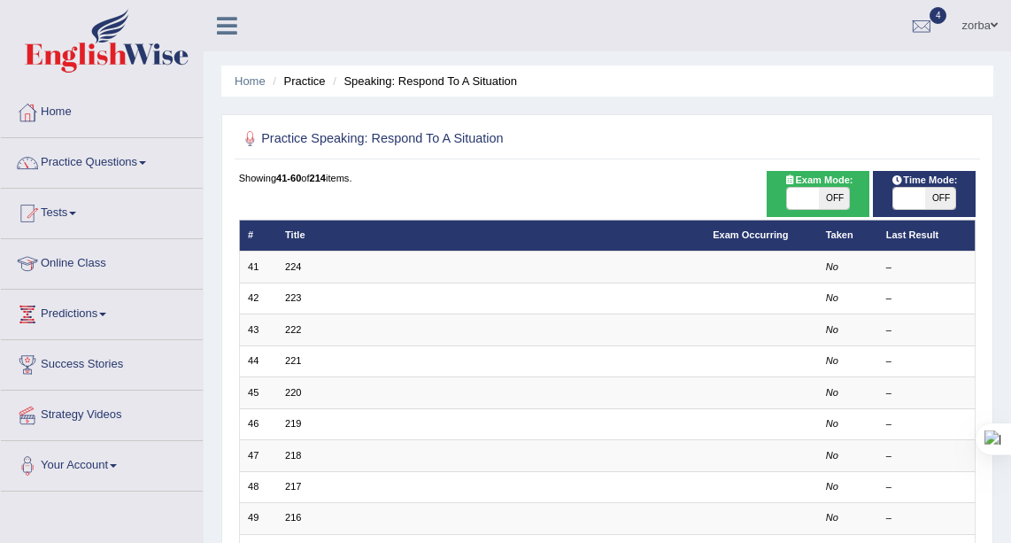
click at [284, 397] on td "220" at bounding box center [491, 392] width 428 height 31
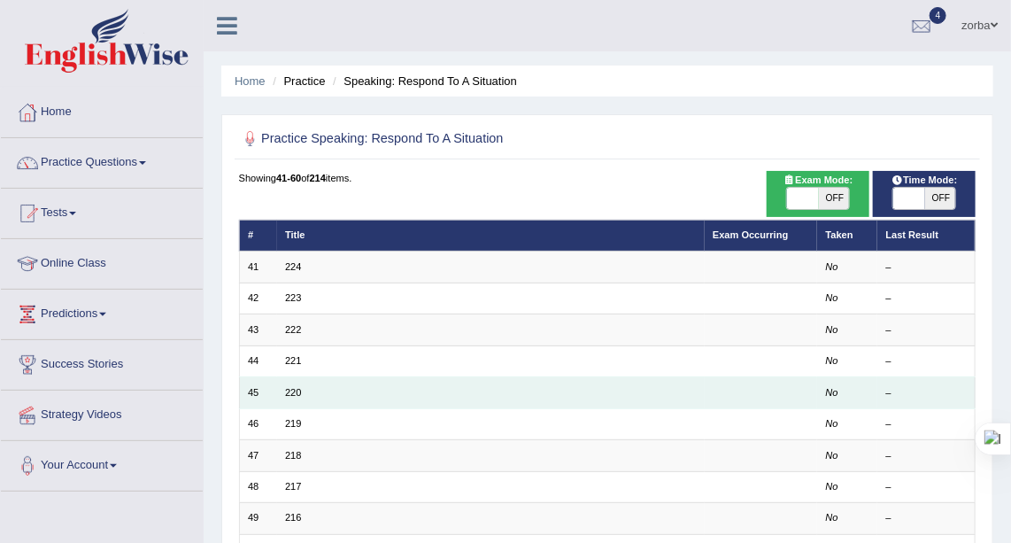
click at [250, 394] on td "45" at bounding box center [258, 392] width 38 height 31
click at [281, 389] on td "220" at bounding box center [491, 392] width 428 height 31
click at [289, 390] on link "220" at bounding box center [293, 392] width 16 height 11
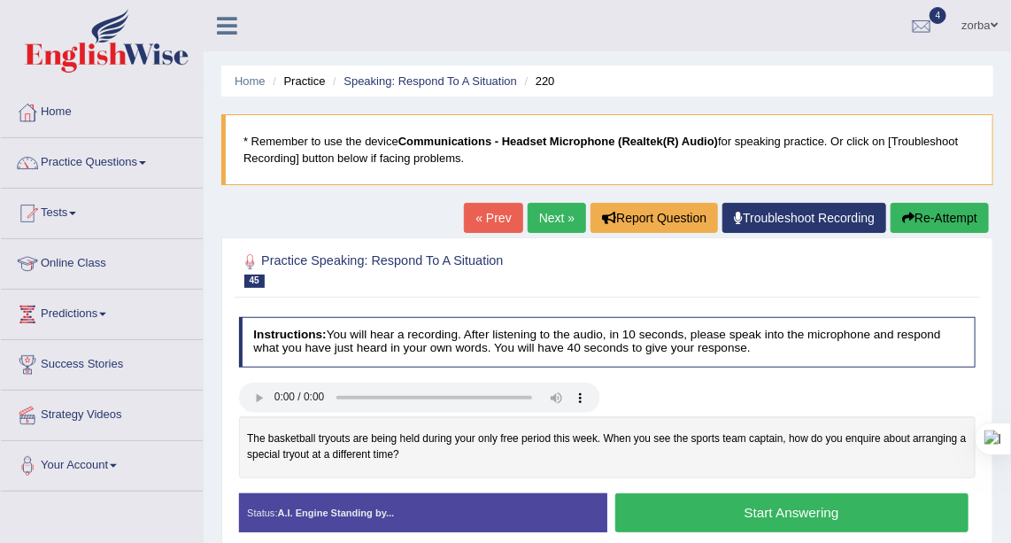
click at [701, 504] on button "Start Answering" at bounding box center [791, 512] width 353 height 38
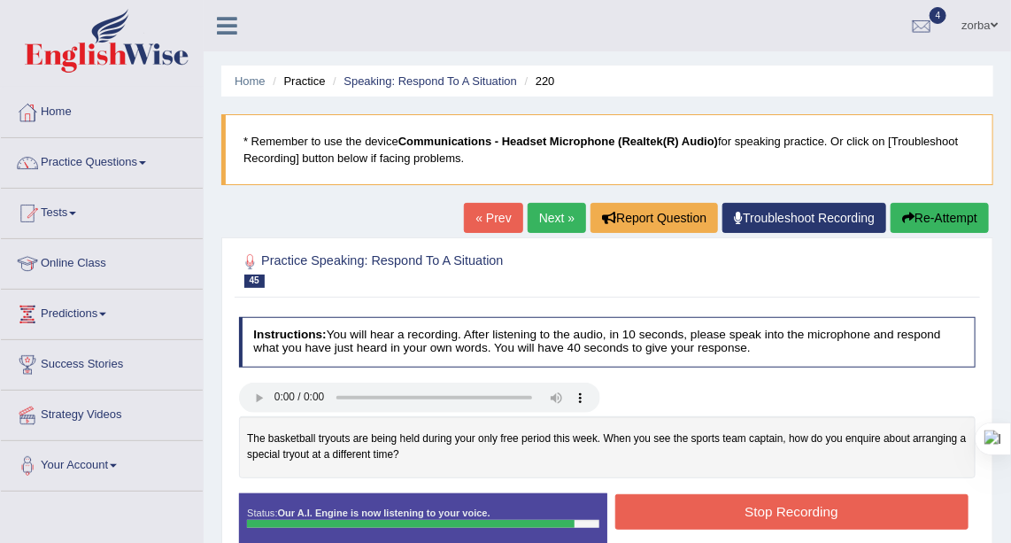
click at [743, 509] on button "Stop Recording" at bounding box center [791, 511] width 353 height 35
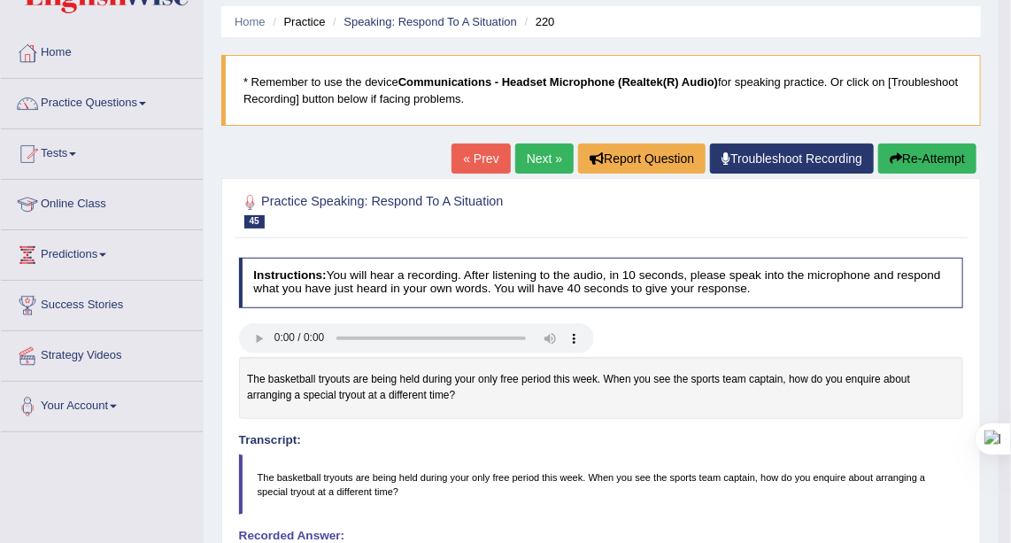
scroll to position [207, 0]
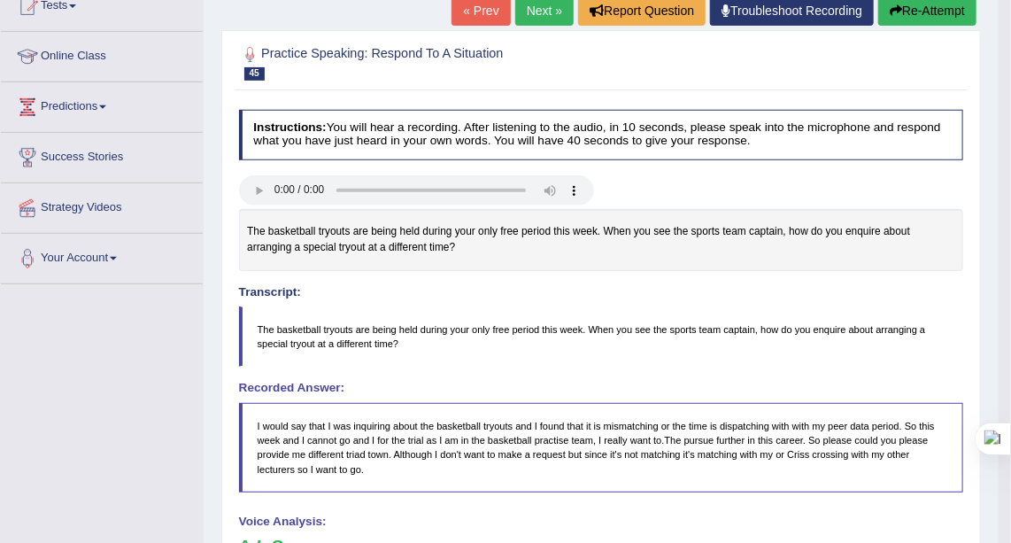
click at [928, 8] on button "Re-Attempt" at bounding box center [927, 11] width 98 height 30
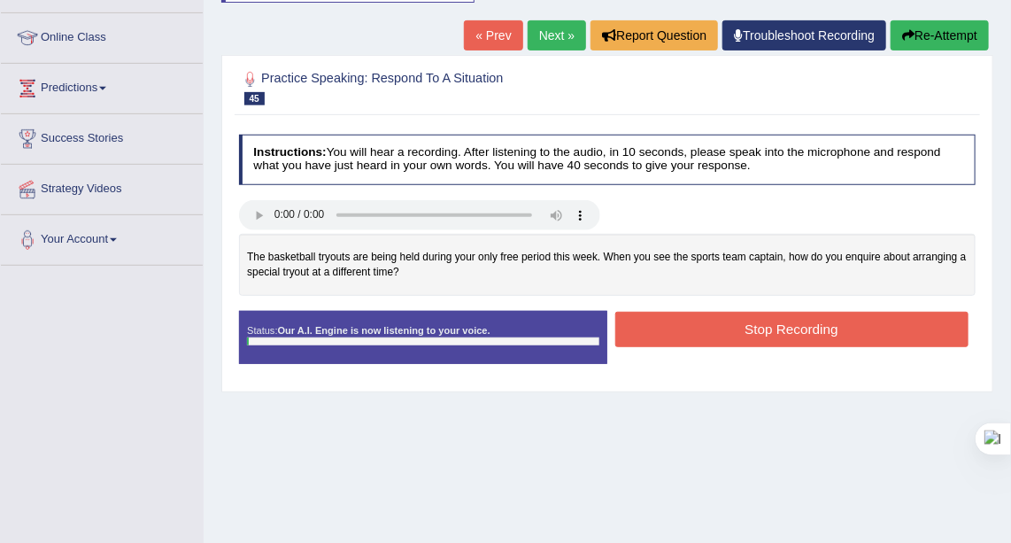
scroll to position [207, 0]
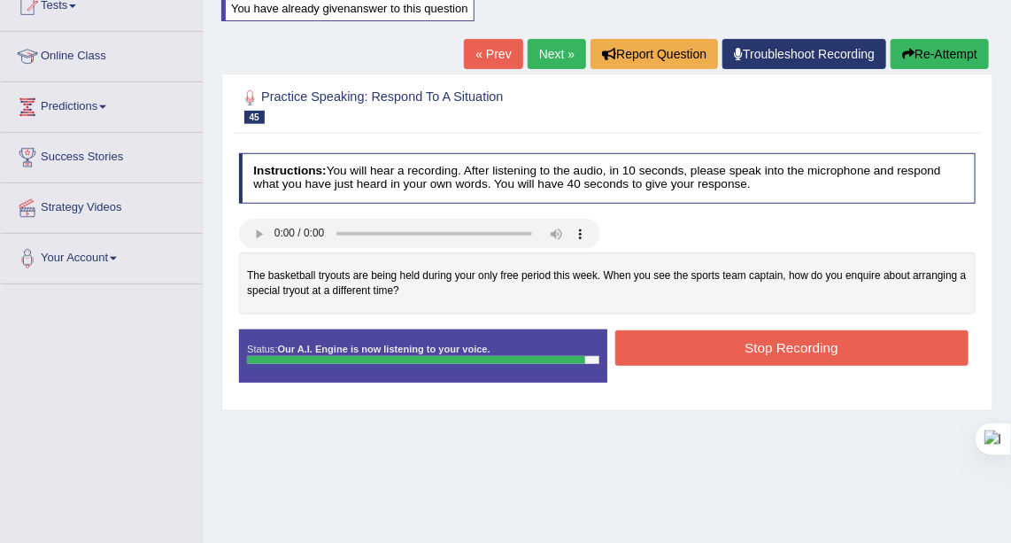
click at [771, 343] on button "Stop Recording" at bounding box center [791, 347] width 353 height 35
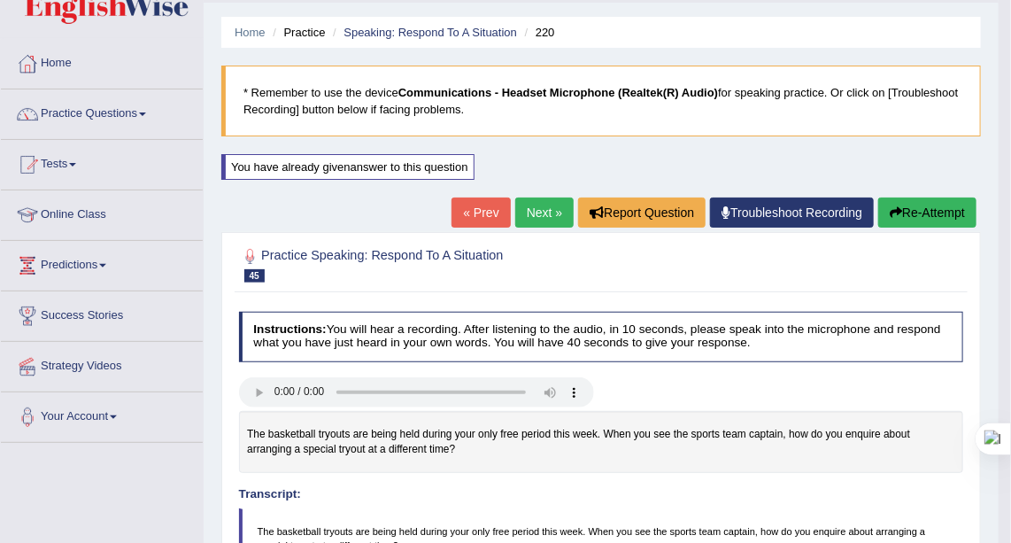
scroll to position [34, 0]
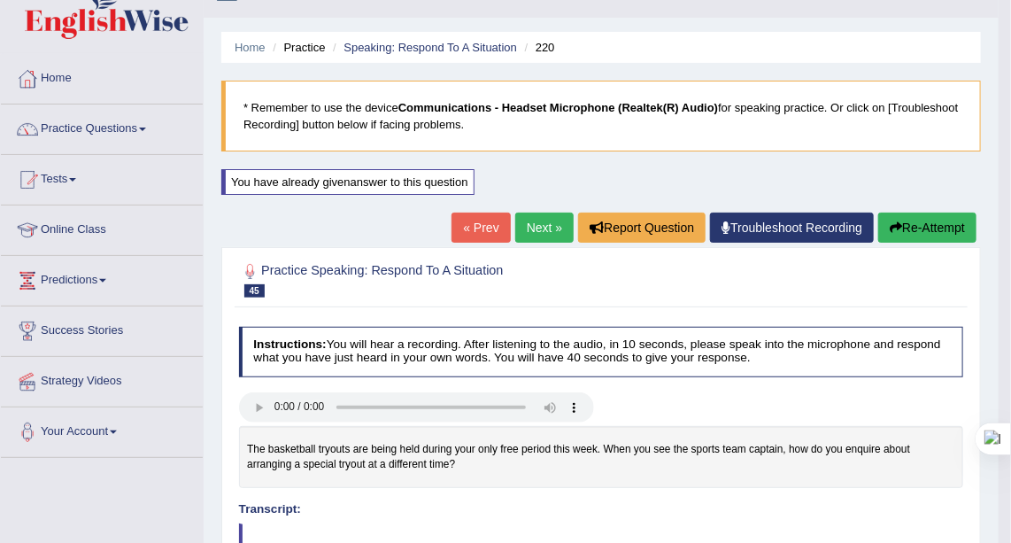
click at [929, 224] on button "Re-Attempt" at bounding box center [927, 227] width 98 height 30
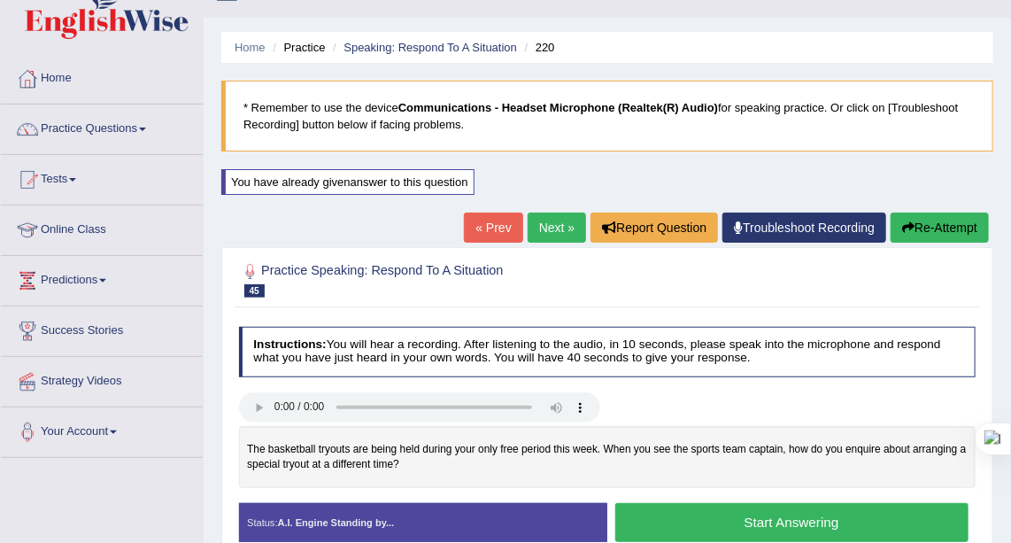
click at [794, 519] on button "Start Answering" at bounding box center [791, 522] width 353 height 38
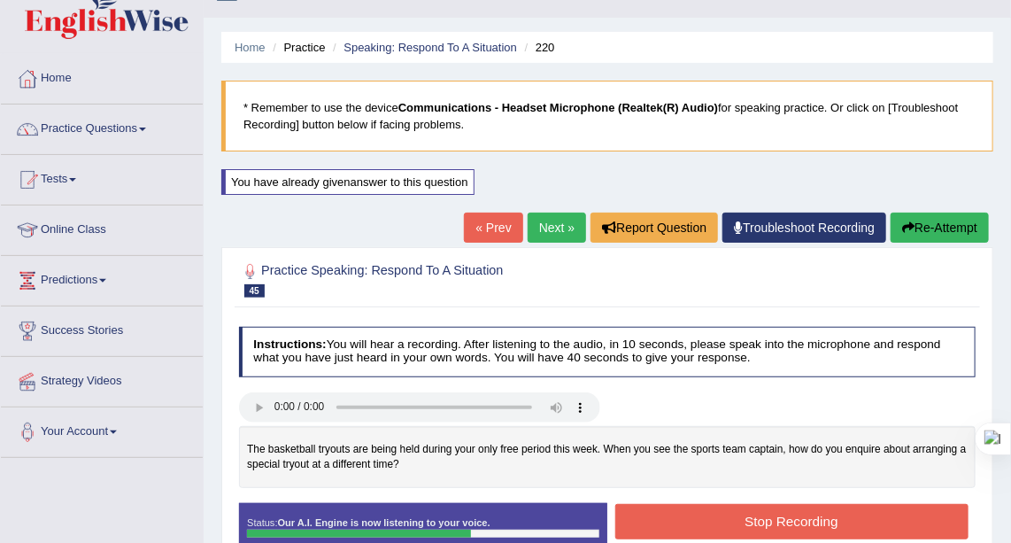
click at [742, 517] on button "Stop Recording" at bounding box center [791, 521] width 353 height 35
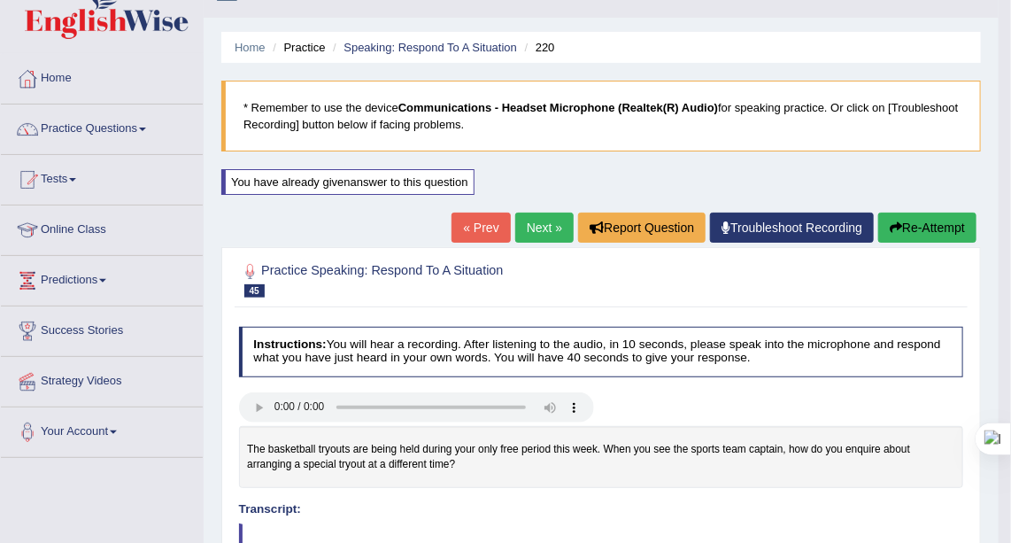
click at [909, 227] on button "Re-Attempt" at bounding box center [927, 227] width 98 height 30
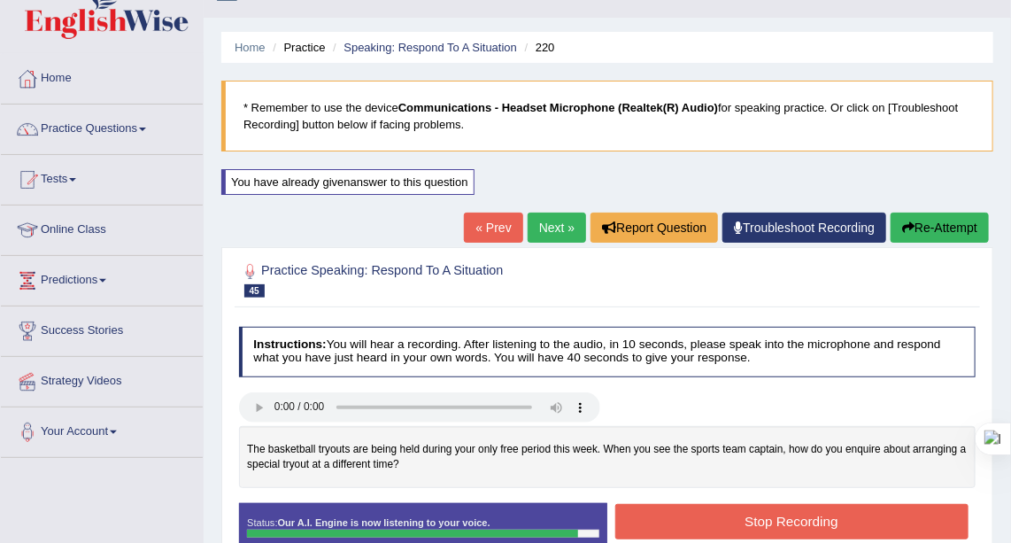
drag, startPoint x: 844, startPoint y: 501, endPoint x: 861, endPoint y: 520, distance: 26.3
click at [852, 510] on button "Stop Recording" at bounding box center [791, 521] width 353 height 35
